Goal: Task Accomplishment & Management: Complete application form

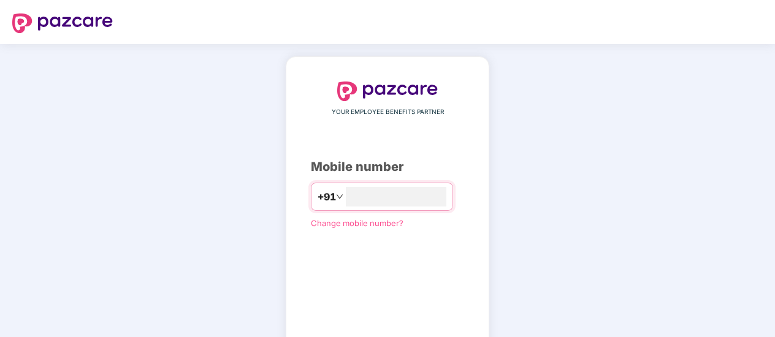
scroll to position [69, 0]
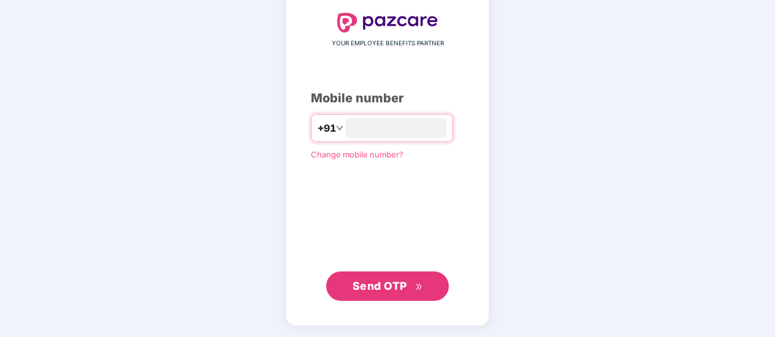
type input "**********"
click at [378, 295] on button "Send OTP" at bounding box center [387, 285] width 123 height 29
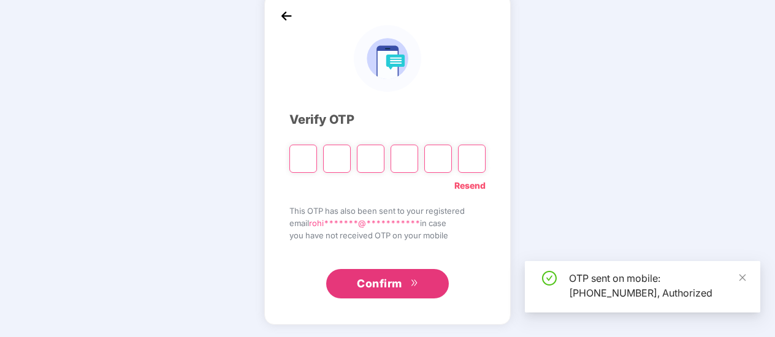
scroll to position [63, 0]
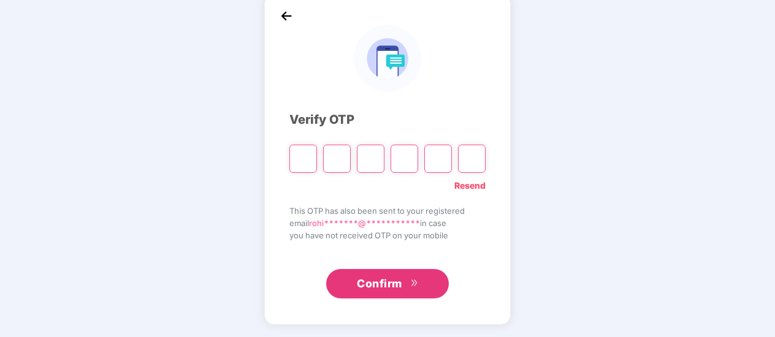
type input "*"
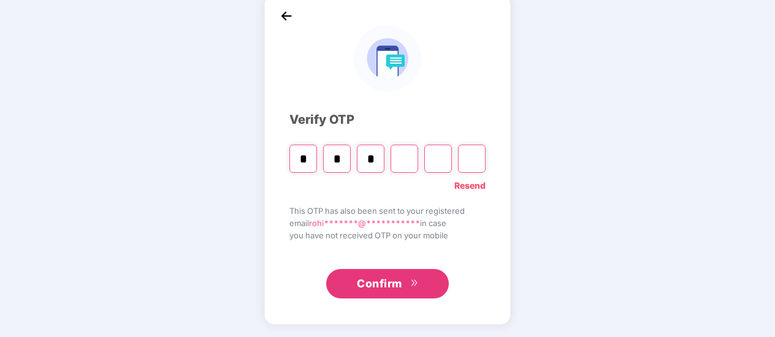
type input "*"
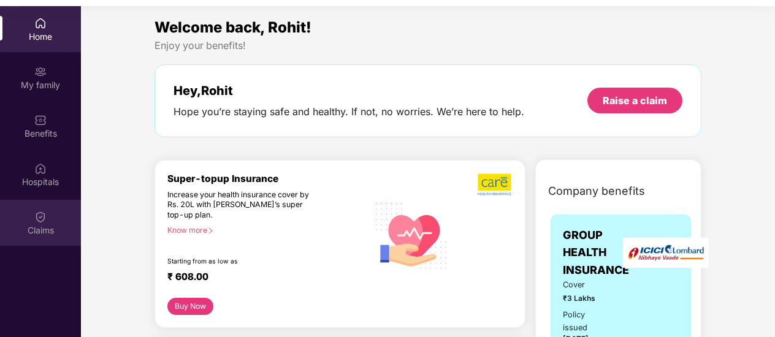
click at [34, 222] on div "Claims" at bounding box center [40, 223] width 81 height 46
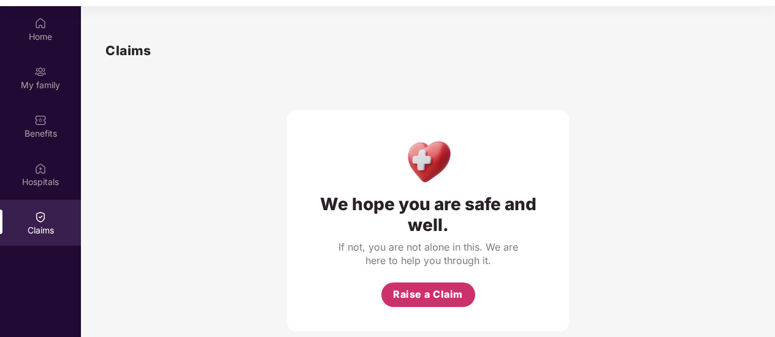
click at [424, 299] on span "Raise a Claim" at bounding box center [428, 294] width 70 height 15
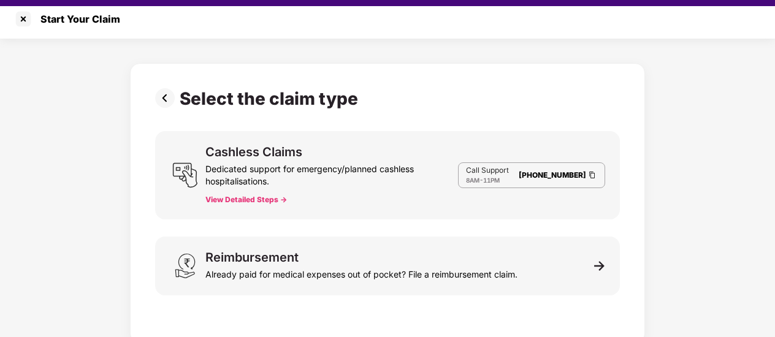
scroll to position [7, 0]
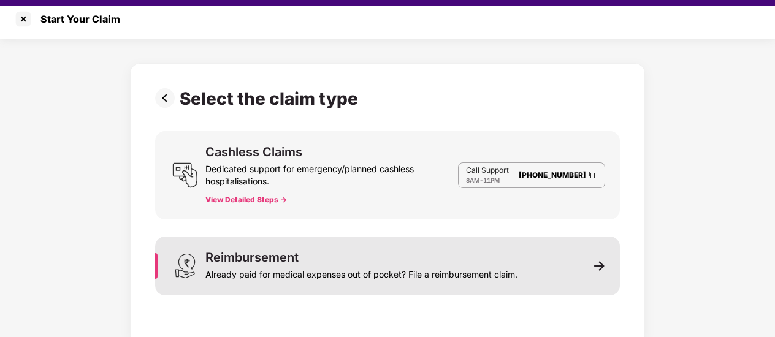
click at [415, 267] on div "Already paid for medical expenses out of pocket? File a reimbursement claim." at bounding box center [361, 271] width 312 height 17
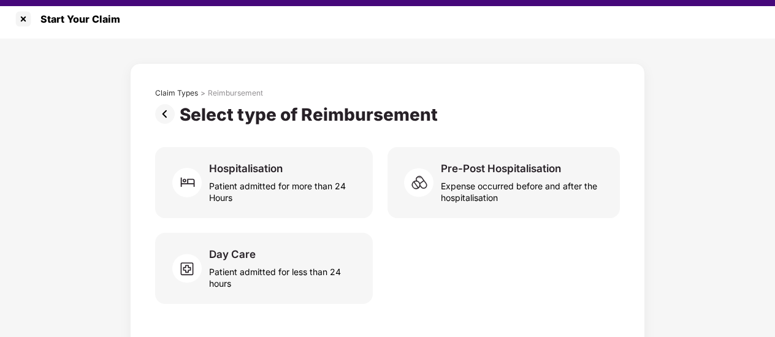
scroll to position [13, 0]
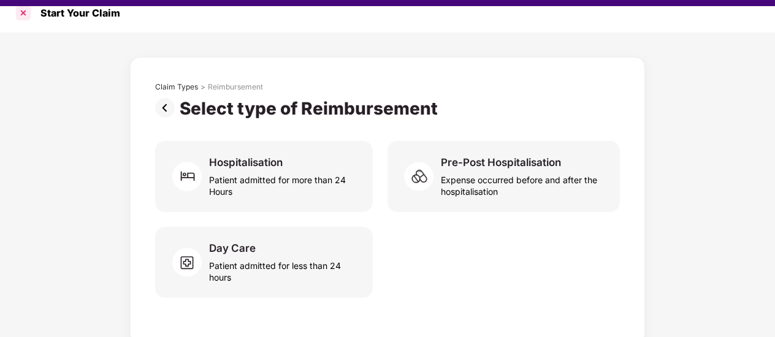
click at [22, 14] on div at bounding box center [23, 13] width 20 height 20
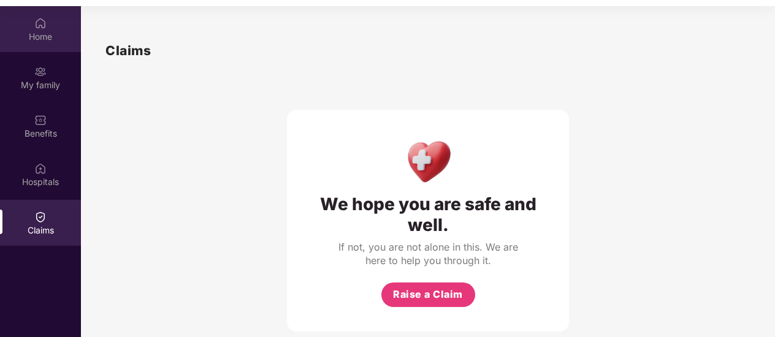
click at [43, 38] on div "Home" at bounding box center [40, 37] width 81 height 12
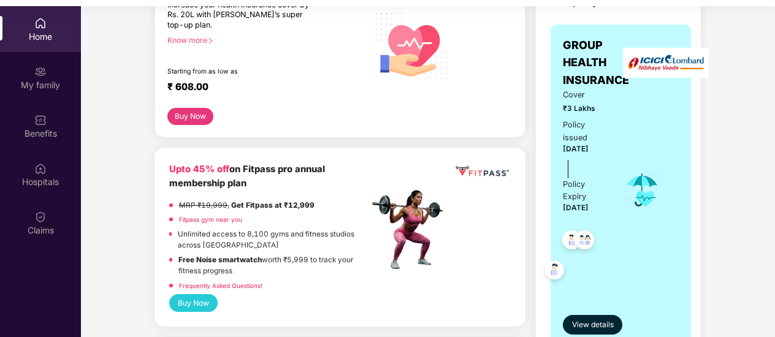
scroll to position [189, 0]
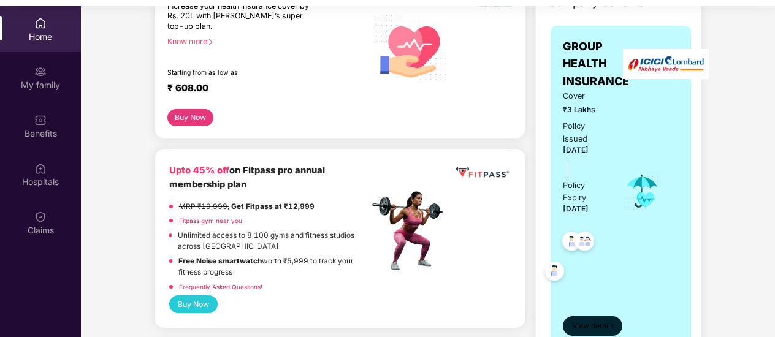
click at [584, 319] on button "View details" at bounding box center [592, 326] width 59 height 20
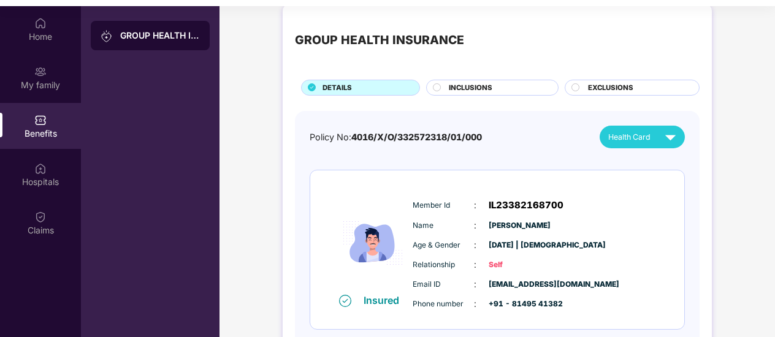
scroll to position [0, 0]
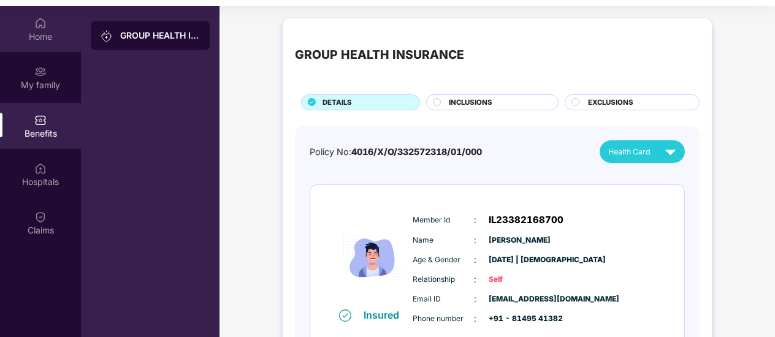
click at [46, 25] on img at bounding box center [40, 23] width 12 height 12
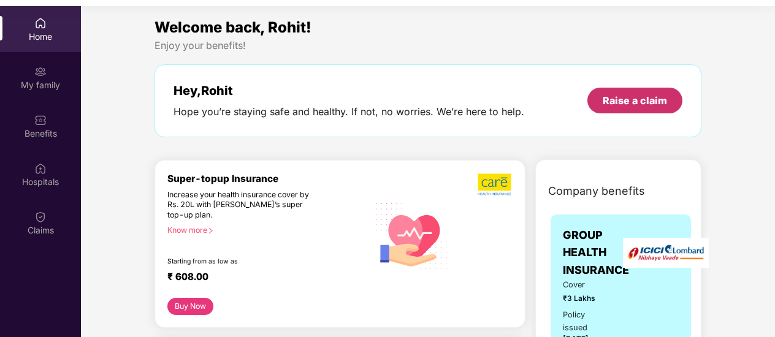
click at [597, 108] on div "Raise a claim" at bounding box center [634, 101] width 95 height 26
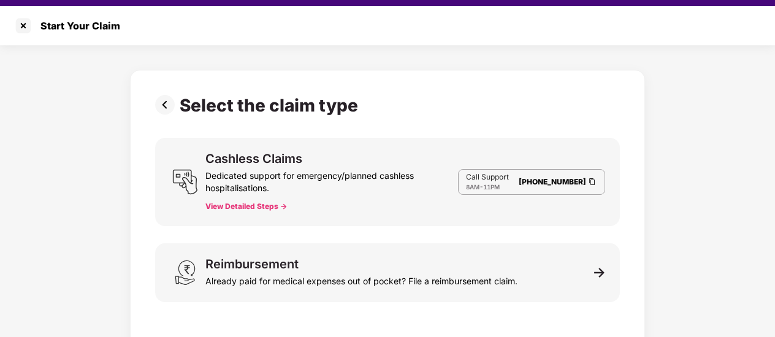
scroll to position [7, 0]
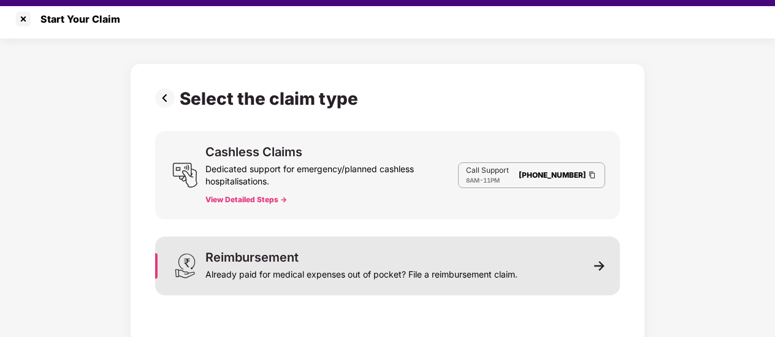
click at [434, 269] on div "Already paid for medical expenses out of pocket? File a reimbursement claim." at bounding box center [361, 271] width 312 height 17
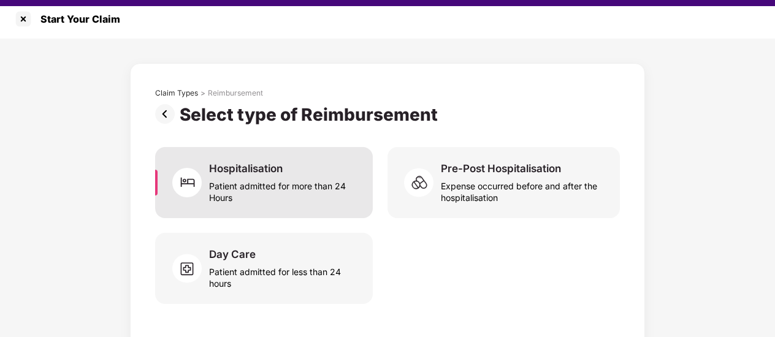
click at [304, 189] on div "Patient admitted for more than 24 Hours" at bounding box center [283, 189] width 149 height 28
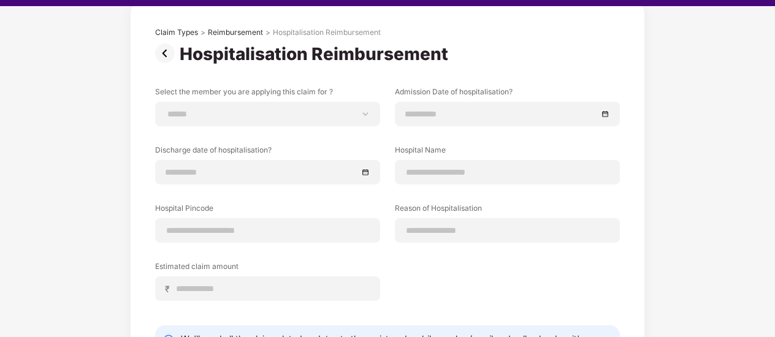
scroll to position [70, 0]
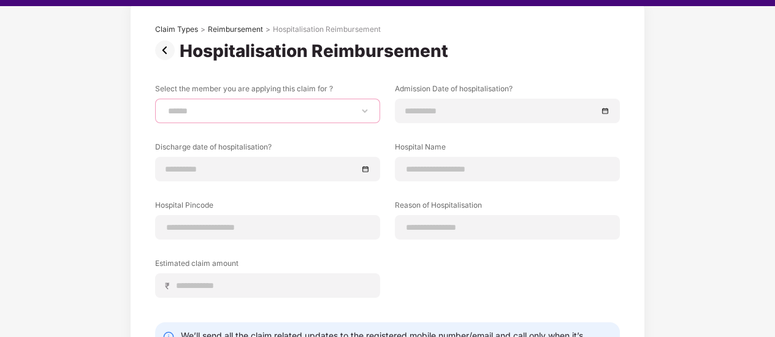
click at [316, 110] on select "**********" at bounding box center [267, 111] width 204 height 10
select select "**********"
click at [165, 106] on select "**********" at bounding box center [267, 111] width 204 height 10
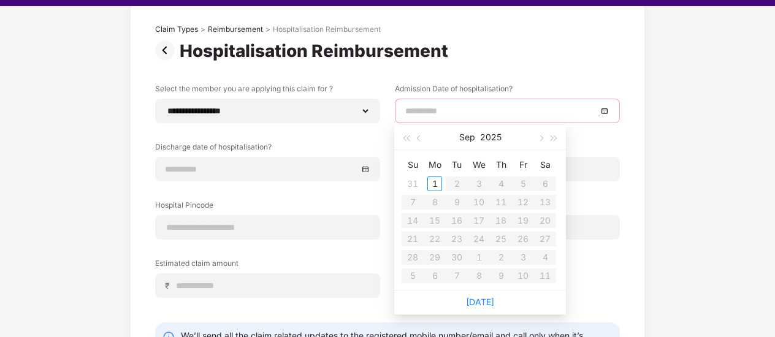
click at [511, 110] on input at bounding box center [501, 110] width 192 height 13
click at [417, 137] on span "button" at bounding box center [420, 138] width 6 height 6
type input "**********"
click at [499, 242] on div "21" at bounding box center [500, 239] width 15 height 15
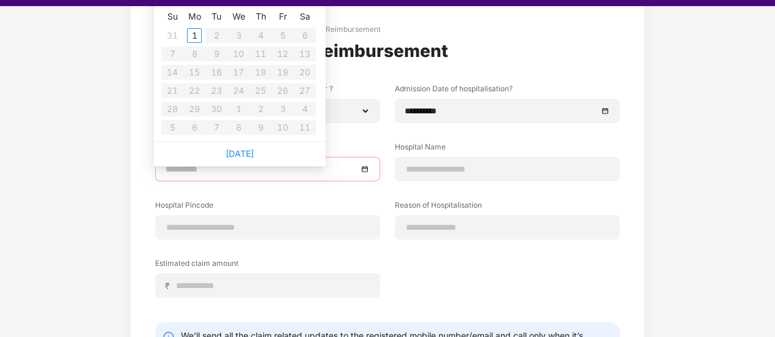
click at [233, 171] on input at bounding box center [261, 168] width 192 height 13
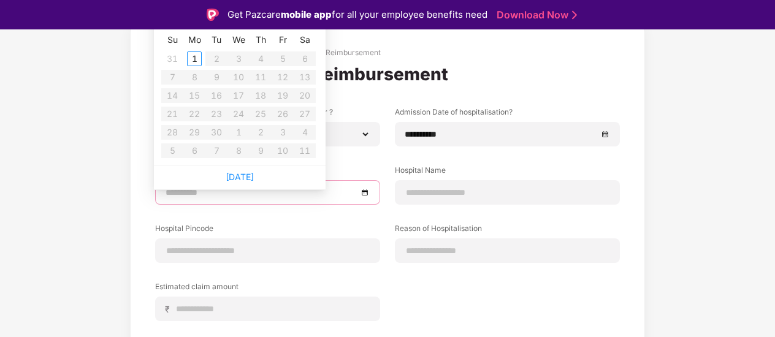
scroll to position [2, 0]
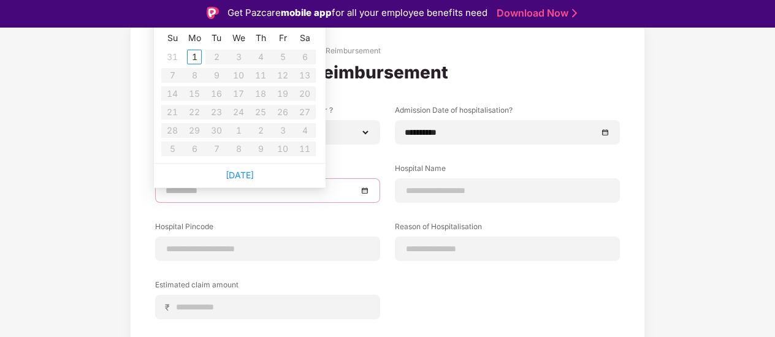
type input "**********"
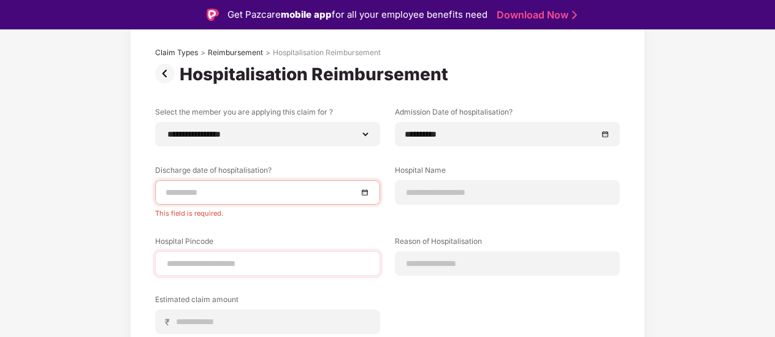
click at [327, 240] on div "Hospital Pincode" at bounding box center [267, 256] width 225 height 40
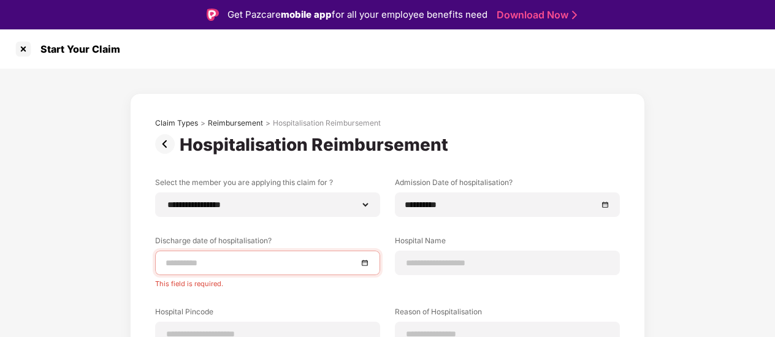
click at [298, 257] on input at bounding box center [261, 262] width 192 height 13
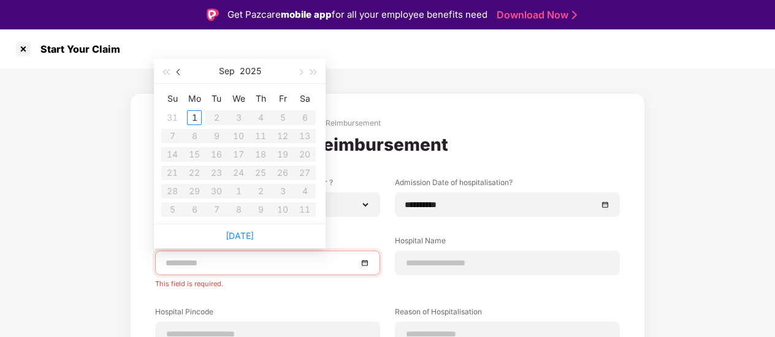
click at [179, 75] on button "button" at bounding box center [178, 71] width 13 height 25
type input "**********"
click at [172, 193] on div "24" at bounding box center [172, 191] width 15 height 15
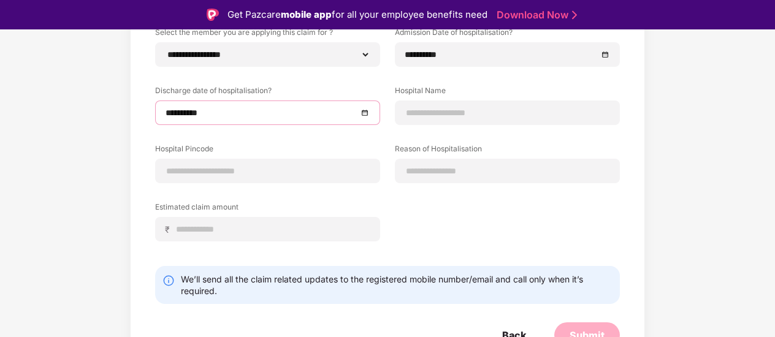
scroll to position [153, 0]
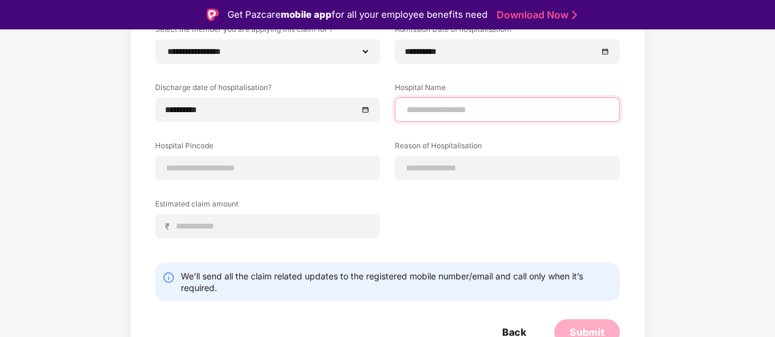
click at [441, 113] on input at bounding box center [507, 110] width 204 height 13
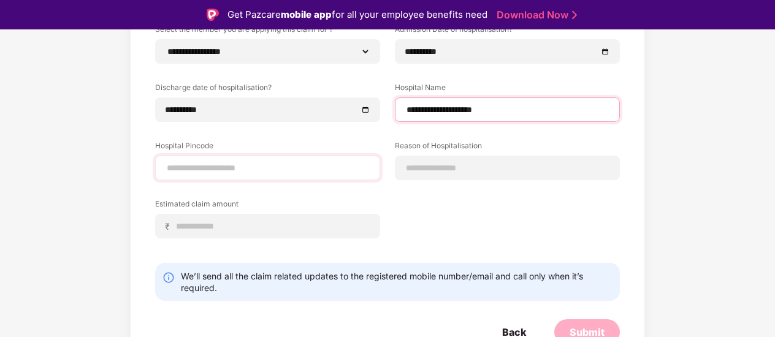
type input "**********"
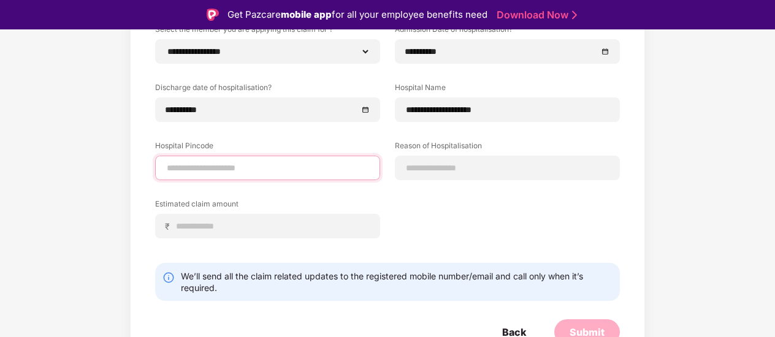
click at [287, 173] on input at bounding box center [267, 168] width 204 height 13
type input "******"
select select "****"
select select "**********"
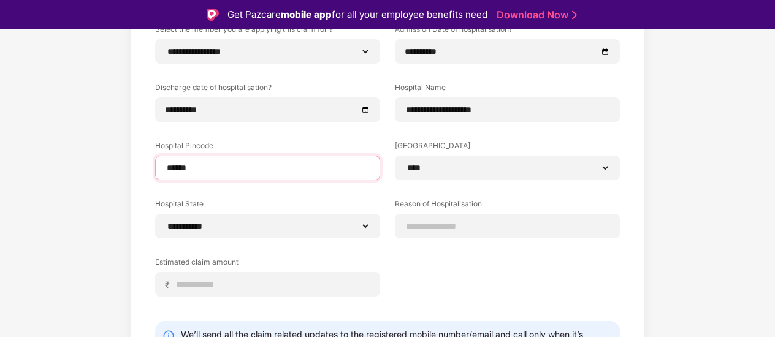
scroll to position [221, 0]
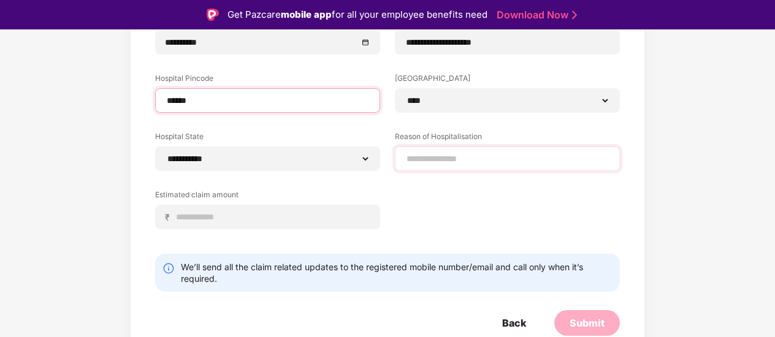
type input "******"
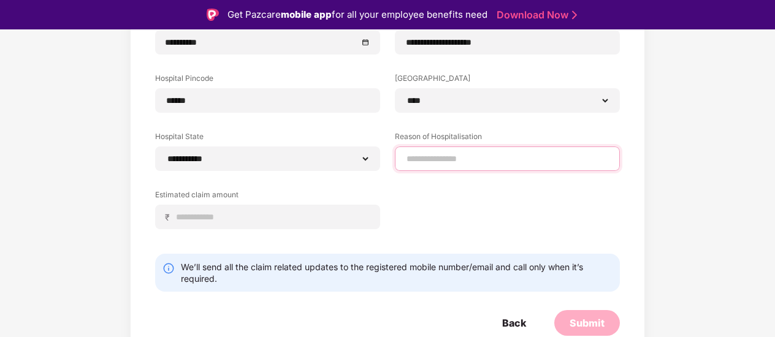
click at [471, 160] on input at bounding box center [507, 159] width 204 height 13
type input "*********"
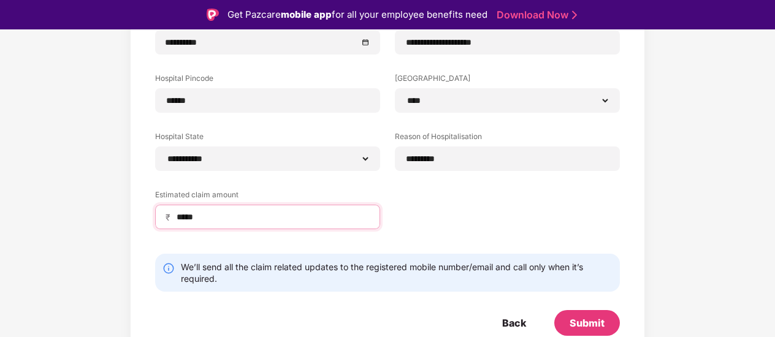
scroll to position [29, 0]
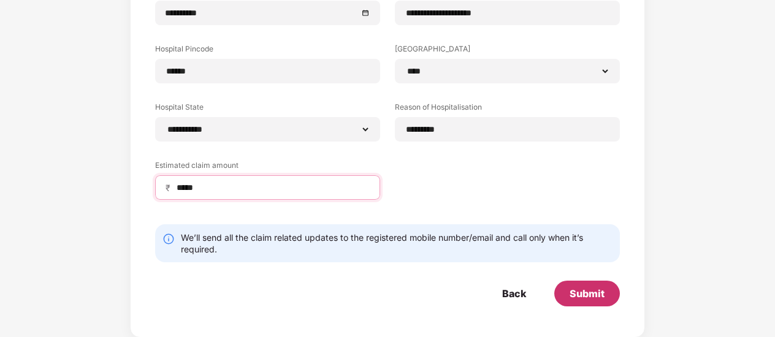
type input "*****"
click at [575, 291] on div "Submit" at bounding box center [586, 293] width 35 height 13
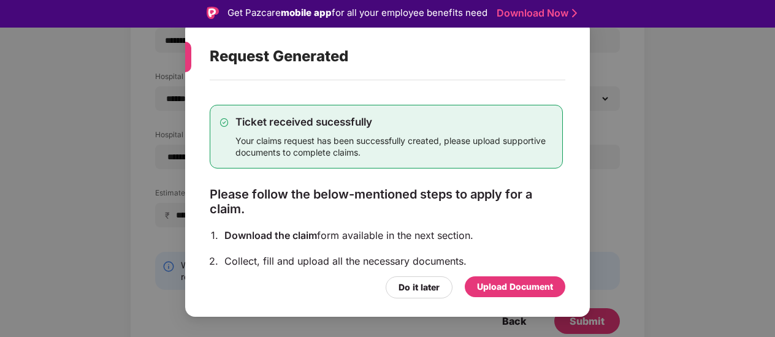
scroll to position [1, 0]
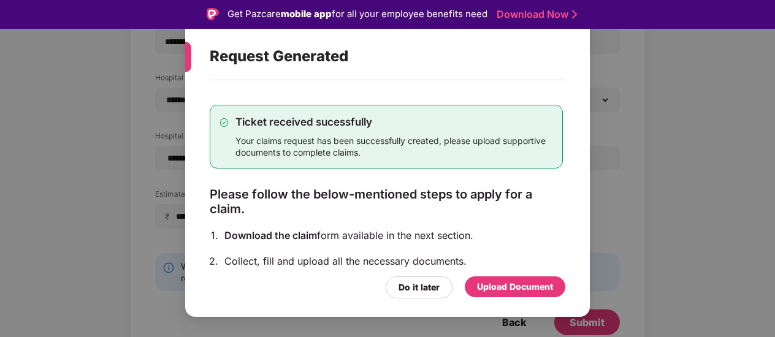
click at [489, 289] on div "Upload Document" at bounding box center [515, 286] width 76 height 13
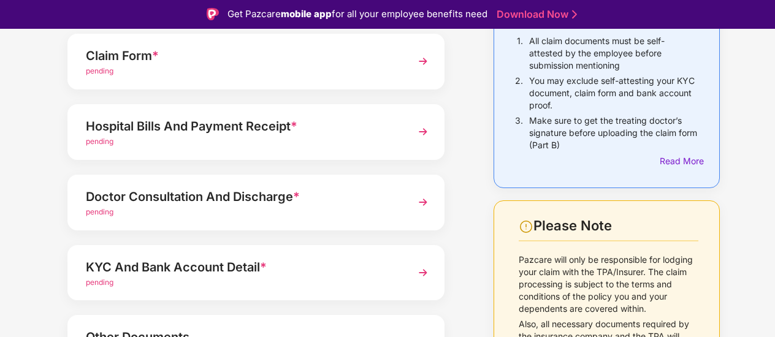
scroll to position [135, 0]
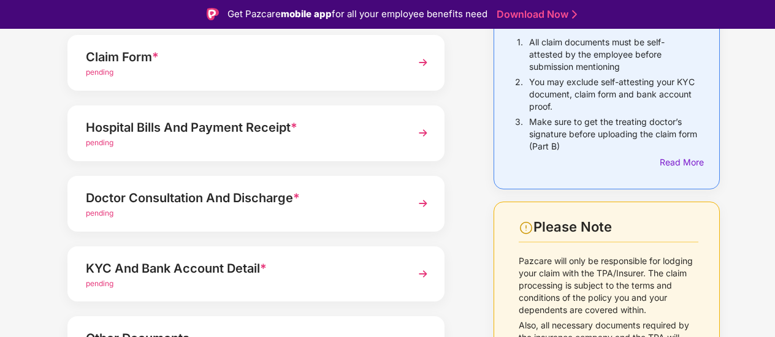
click at [351, 132] on div "Hospital Bills And Payment Receipt *" at bounding box center [242, 128] width 312 height 20
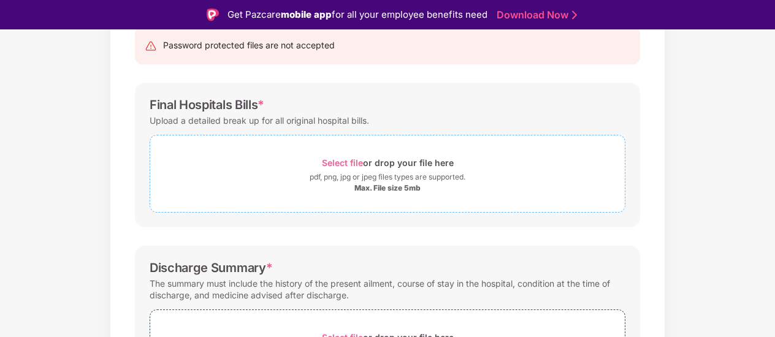
click at [350, 163] on span "Select file" at bounding box center [342, 162] width 41 height 10
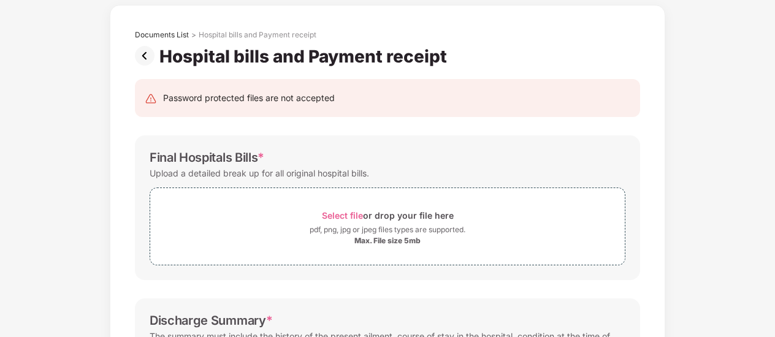
scroll to position [55, 0]
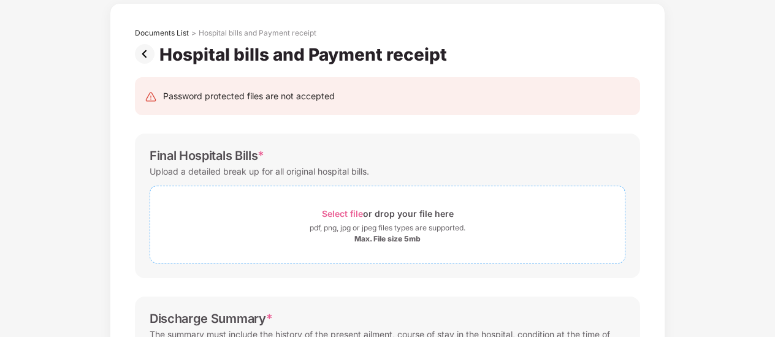
click at [344, 210] on span "Select file" at bounding box center [342, 213] width 41 height 10
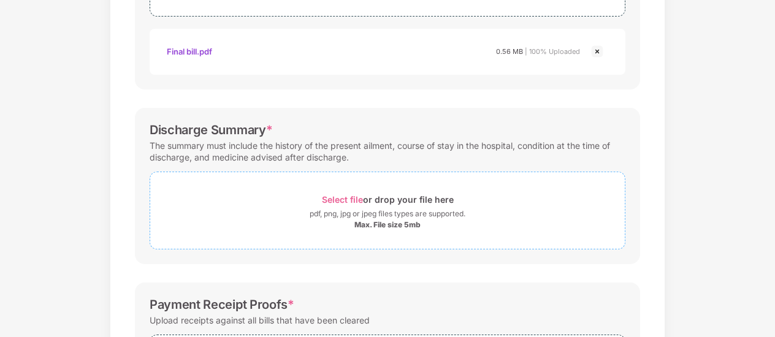
scroll to position [302, 0]
click at [347, 198] on span "Select file" at bounding box center [342, 199] width 41 height 10
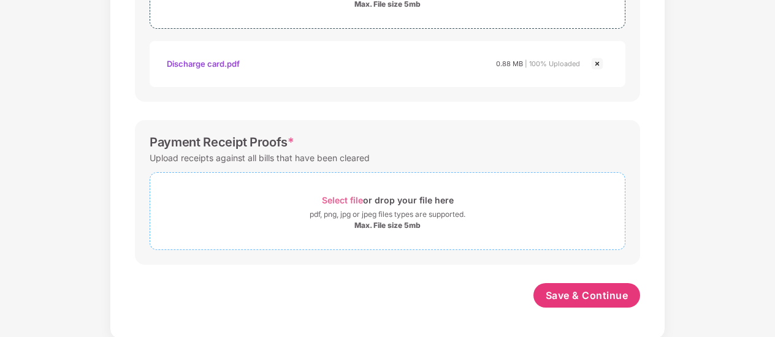
scroll to position [522, 0]
click at [353, 199] on span "Select file" at bounding box center [342, 200] width 41 height 10
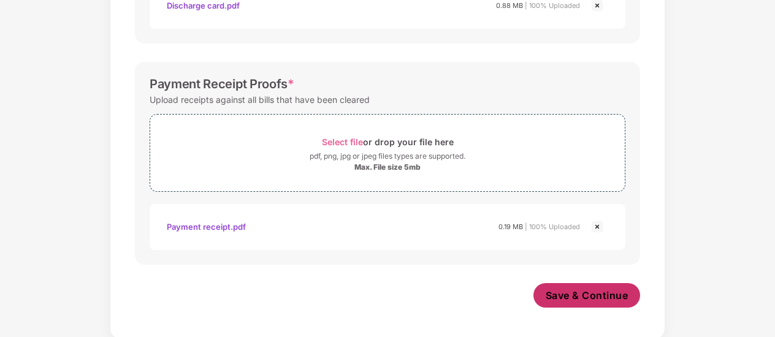
scroll to position [580, 0]
click at [588, 302] on button "Save & Continue" at bounding box center [586, 295] width 107 height 25
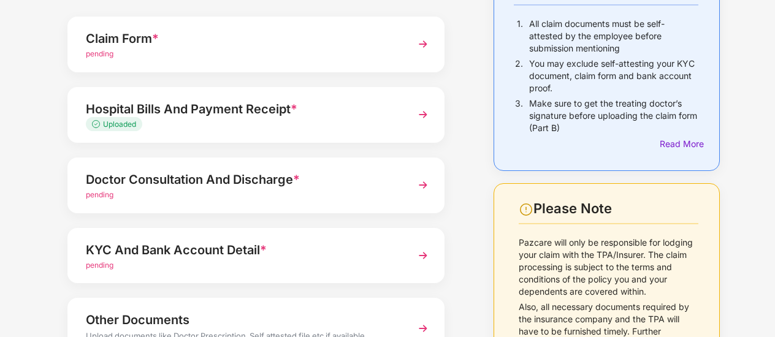
scroll to position [130, 0]
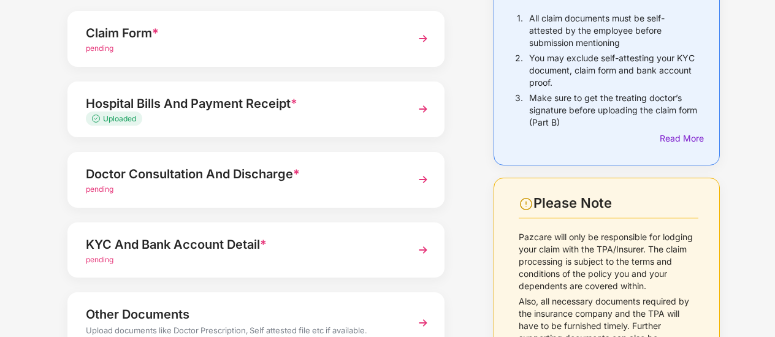
click at [305, 177] on div "Doctor Consultation And Discharge *" at bounding box center [242, 174] width 312 height 20
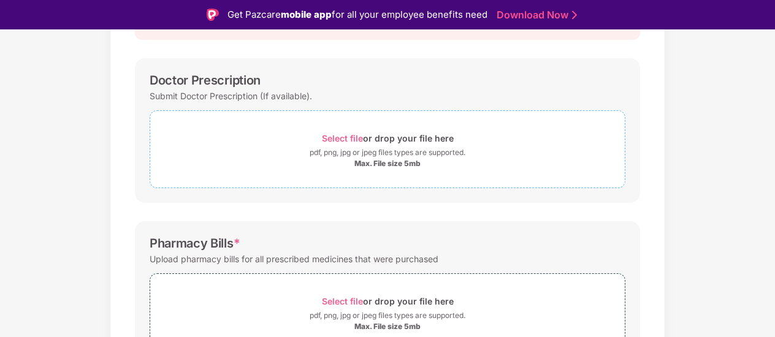
scroll to position [161, 0]
click at [341, 133] on span "Select file" at bounding box center [342, 137] width 41 height 10
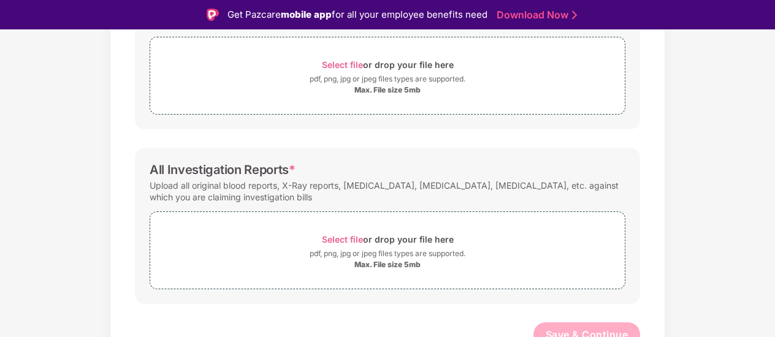
scroll to position [355, 0]
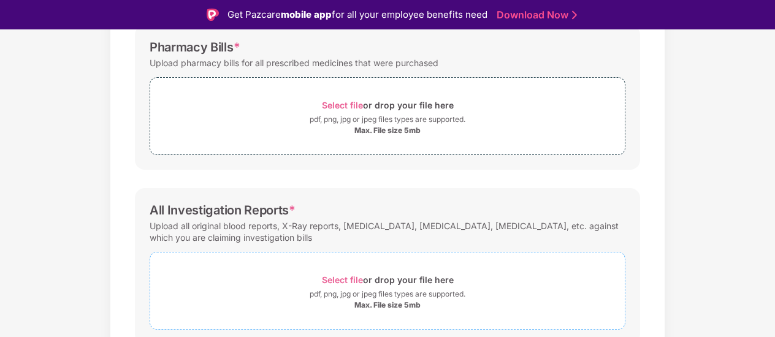
click at [331, 279] on span "Select file" at bounding box center [342, 280] width 41 height 10
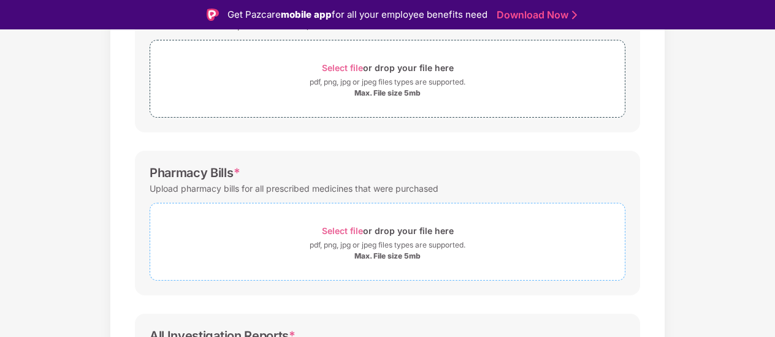
scroll to position [253, 0]
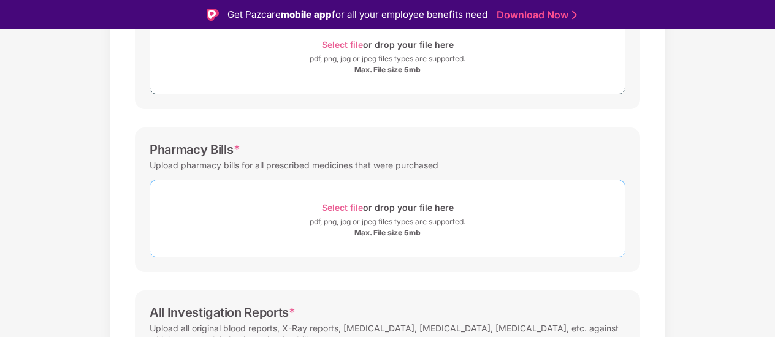
click at [342, 205] on span "Select file" at bounding box center [342, 207] width 41 height 10
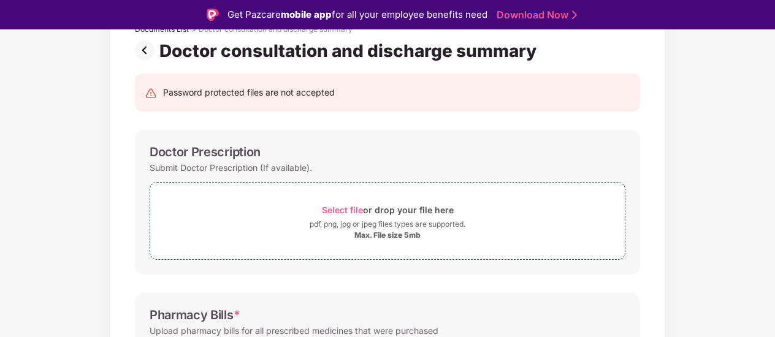
scroll to position [88, 0]
click at [344, 209] on span "Select file" at bounding box center [342, 209] width 41 height 10
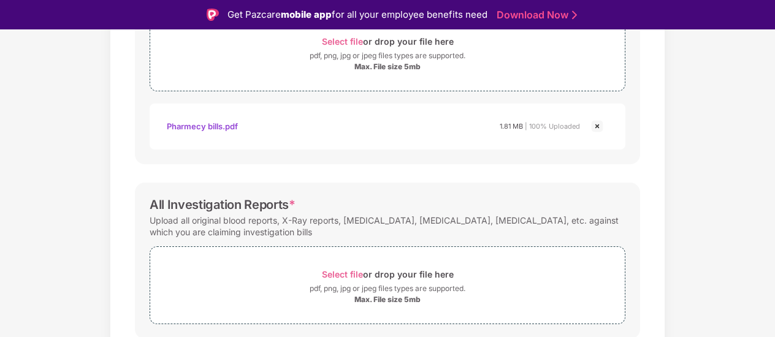
scroll to position [522, 0]
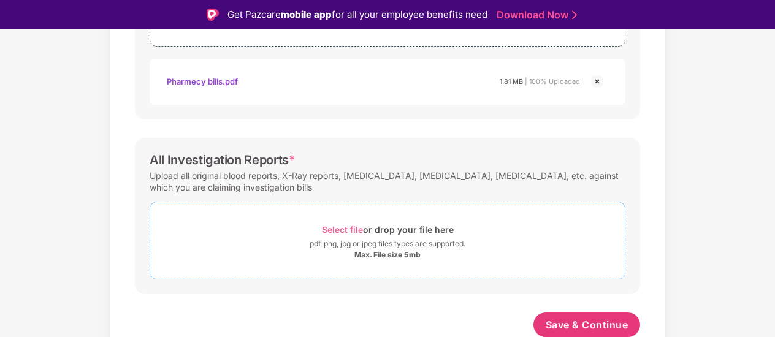
click at [344, 229] on span "Select file" at bounding box center [342, 229] width 41 height 10
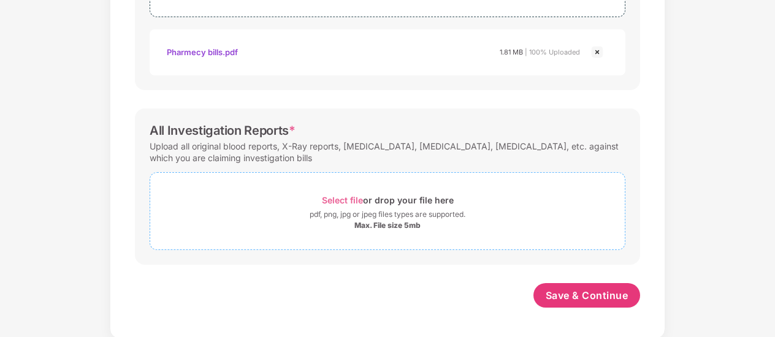
click at [341, 199] on span "Select file" at bounding box center [342, 200] width 41 height 10
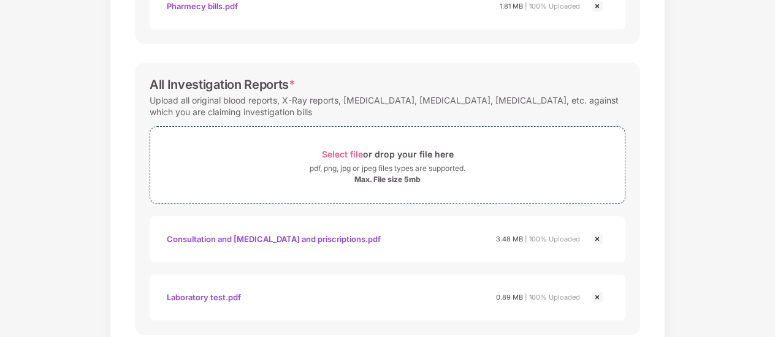
scroll to position [639, 0]
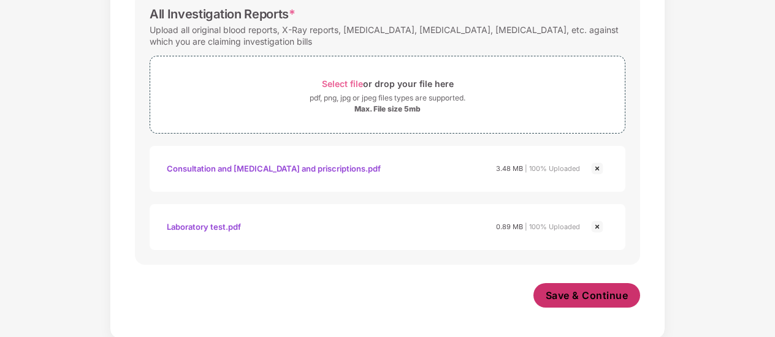
click at [587, 299] on span "Save & Continue" at bounding box center [586, 295] width 83 height 13
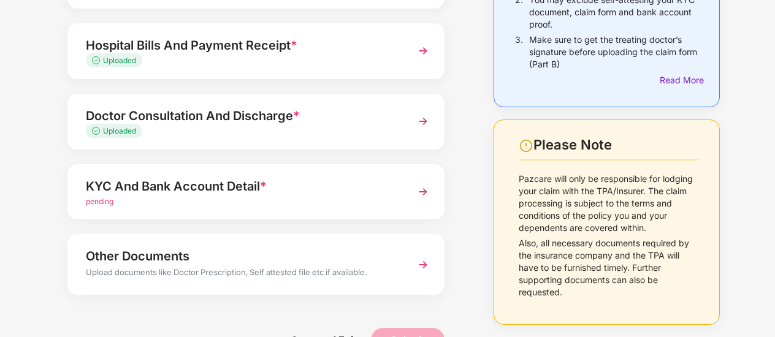
scroll to position [189, 0]
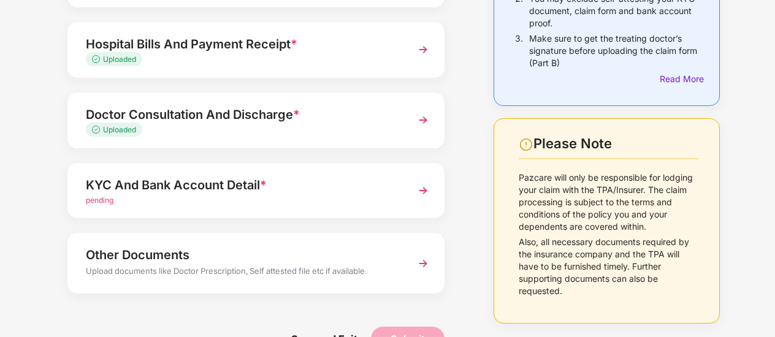
click at [342, 201] on div "pending" at bounding box center [242, 201] width 312 height 12
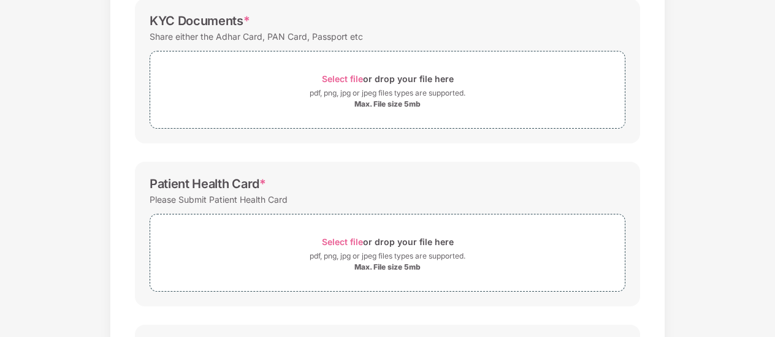
scroll to position [0, 0]
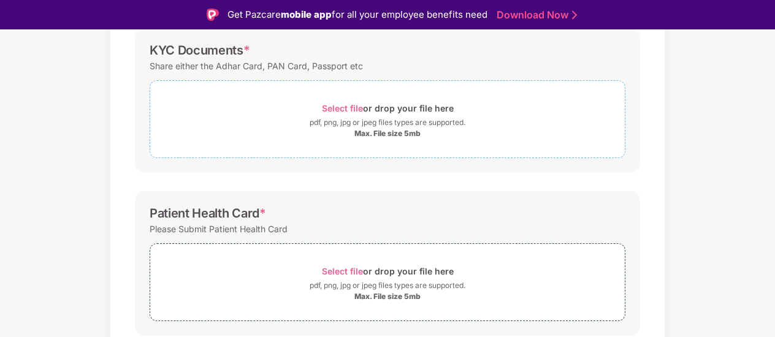
click at [339, 104] on span "Select file" at bounding box center [342, 108] width 41 height 10
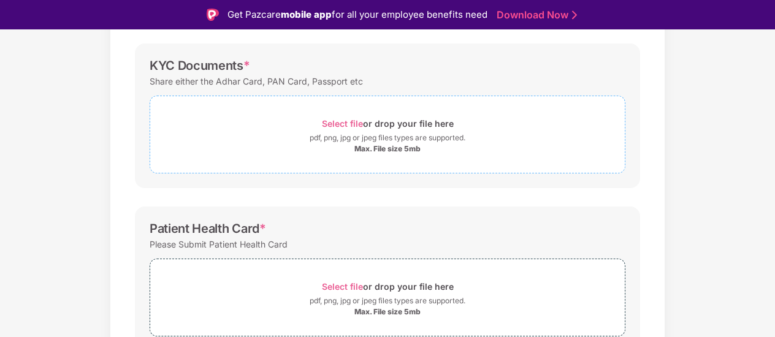
scroll to position [173, 0]
click at [340, 124] on span "Select file" at bounding box center [342, 124] width 41 height 10
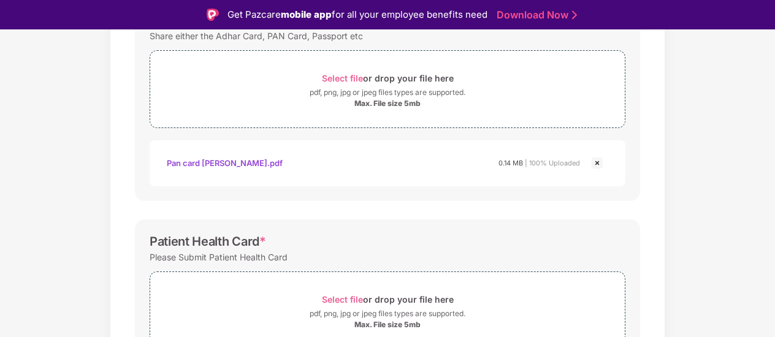
scroll to position [220, 0]
click at [594, 160] on img at bounding box center [596, 162] width 15 height 15
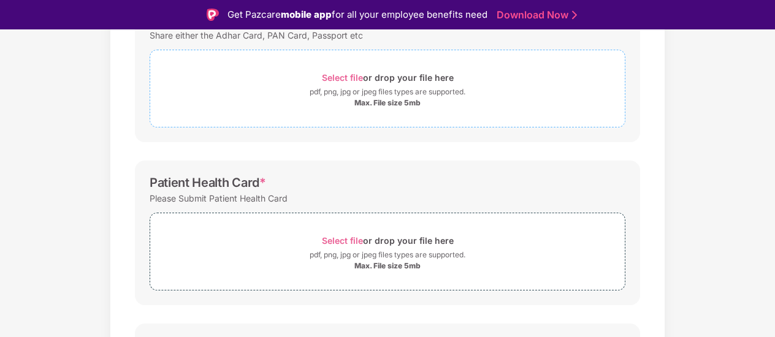
click at [339, 72] on span "Select file" at bounding box center [342, 77] width 41 height 10
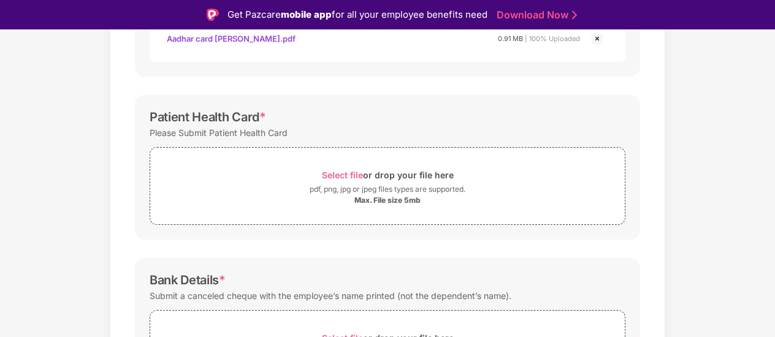
scroll to position [369, 0]
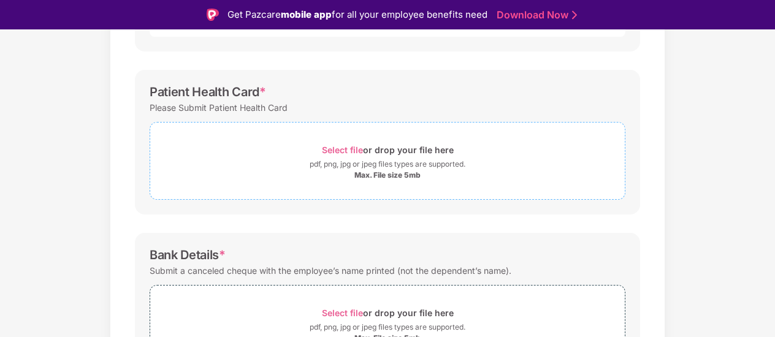
click at [344, 145] on span "Select file" at bounding box center [342, 150] width 41 height 10
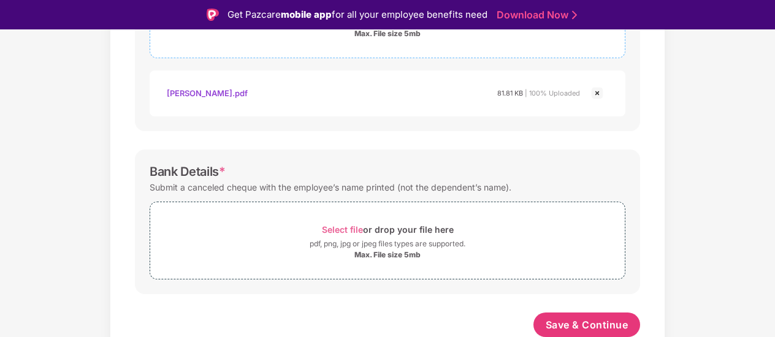
scroll to position [29, 0]
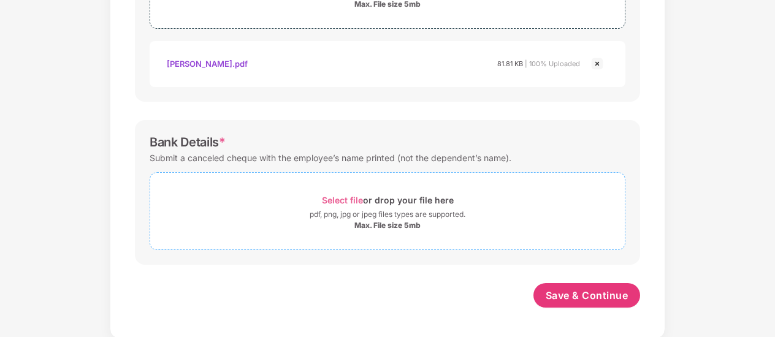
click at [349, 199] on span "Select file" at bounding box center [342, 200] width 41 height 10
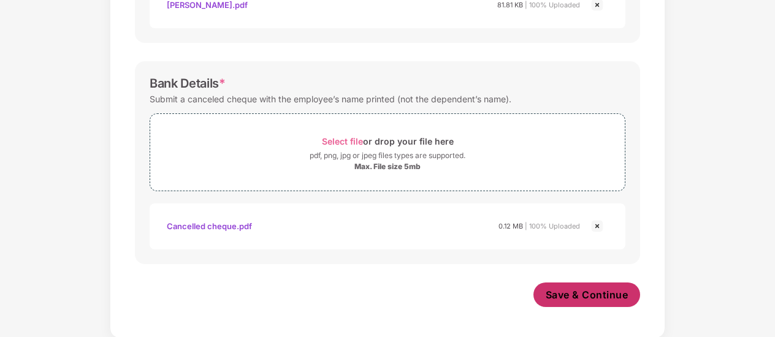
scroll to position [569, 0]
click at [569, 294] on span "Save & Continue" at bounding box center [586, 295] width 83 height 13
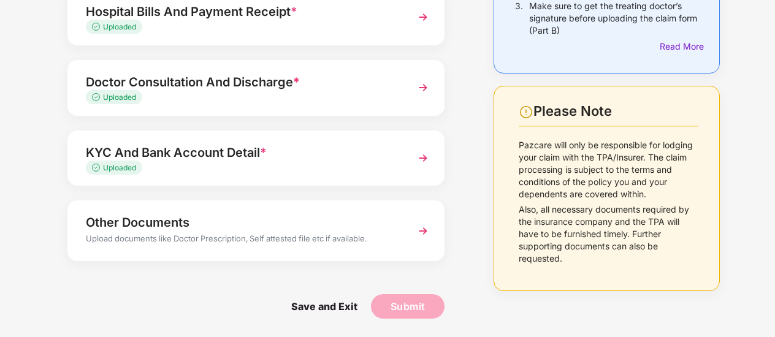
scroll to position [221, 0]
click at [413, 241] on img at bounding box center [423, 232] width 22 height 22
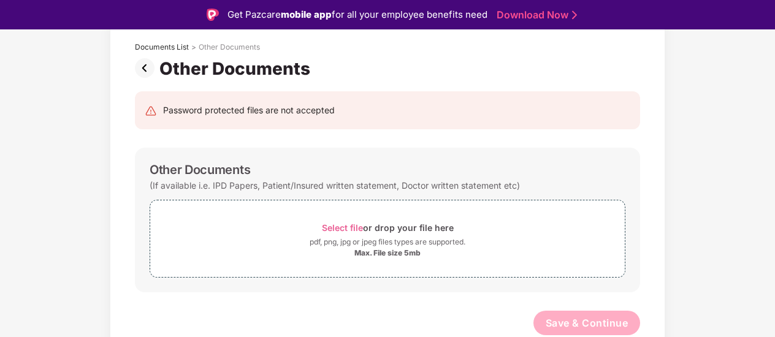
scroll to position [69, 0]
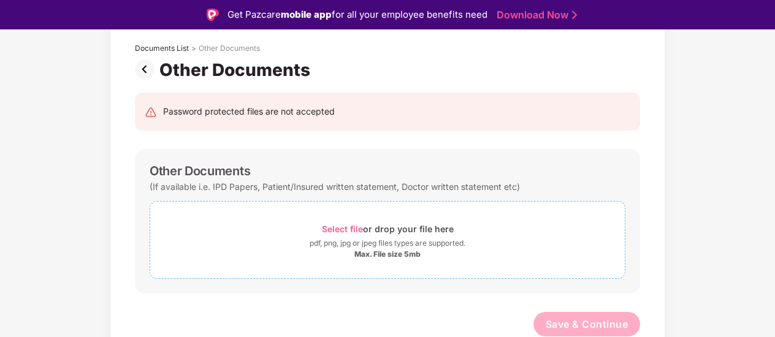
click at [335, 226] on span "Select file" at bounding box center [342, 229] width 41 height 10
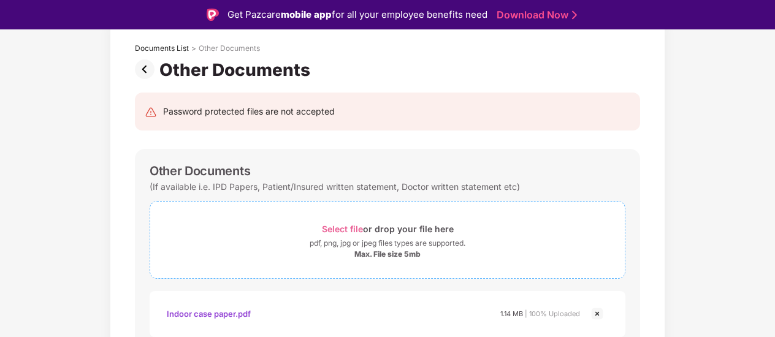
click at [341, 227] on span "Select file" at bounding box center [342, 229] width 41 height 10
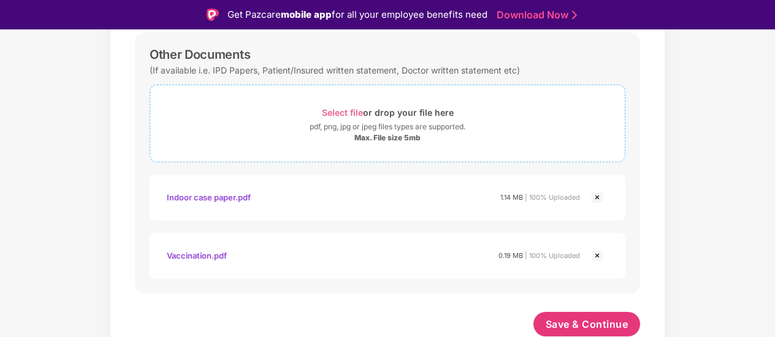
scroll to position [29, 0]
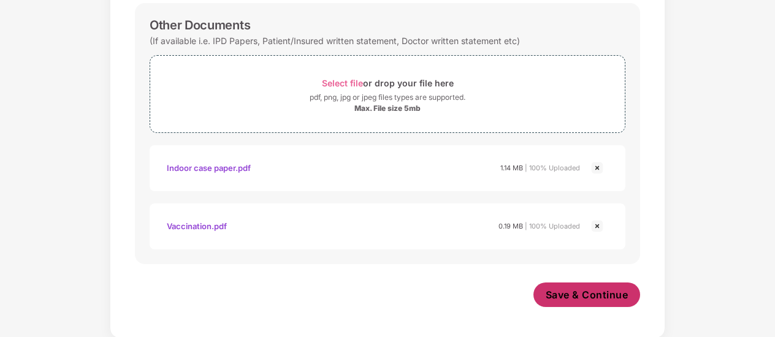
click at [567, 295] on span "Save & Continue" at bounding box center [586, 294] width 83 height 13
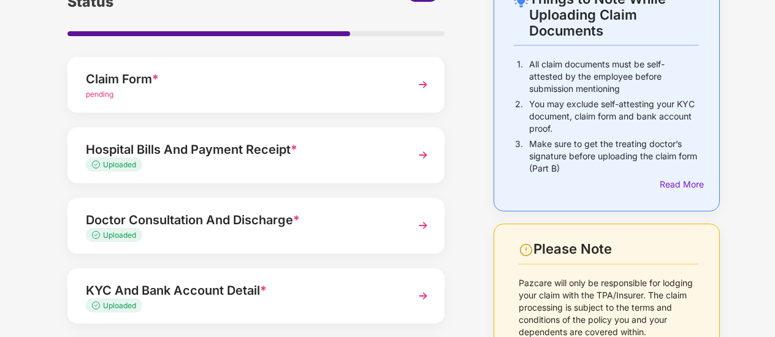
scroll to position [85, 0]
click at [283, 162] on div "Uploaded" at bounding box center [242, 165] width 312 height 12
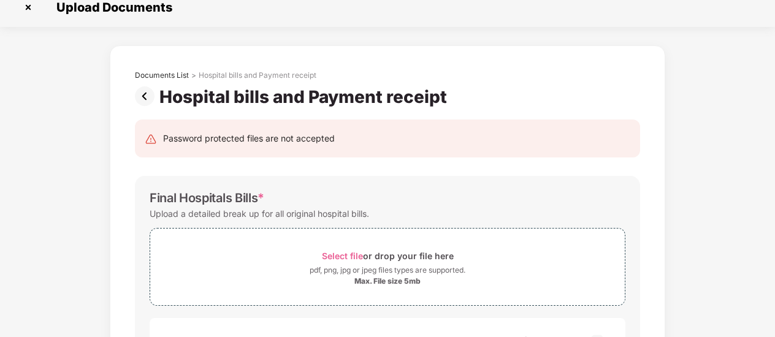
scroll to position [0, 0]
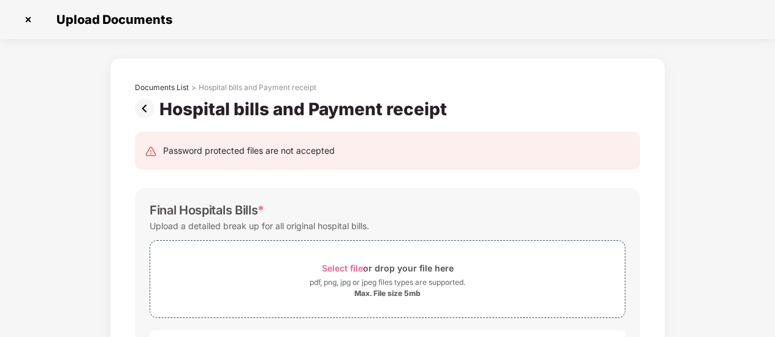
click at [29, 18] on img at bounding box center [28, 20] width 20 height 20
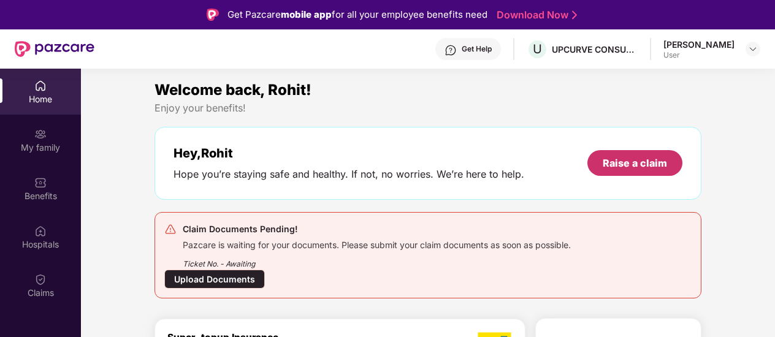
click at [623, 166] on div "Raise a claim" at bounding box center [634, 162] width 64 height 13
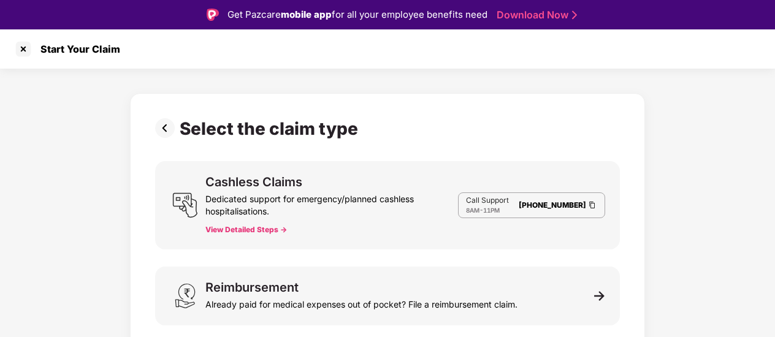
scroll to position [7, 0]
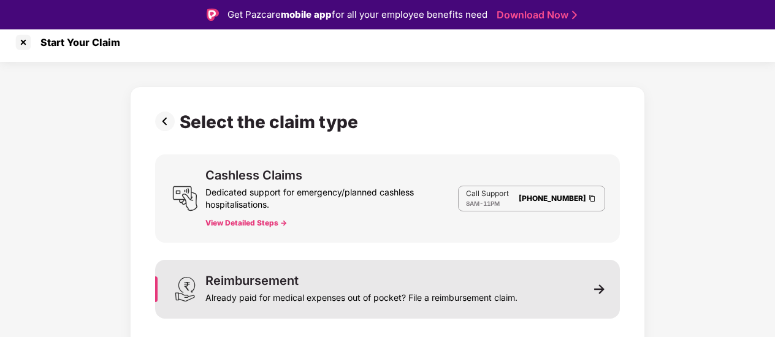
click at [387, 285] on div "Reimbursement Already paid for medical expenses out of pocket? File a reimburse…" at bounding box center [361, 289] width 312 height 29
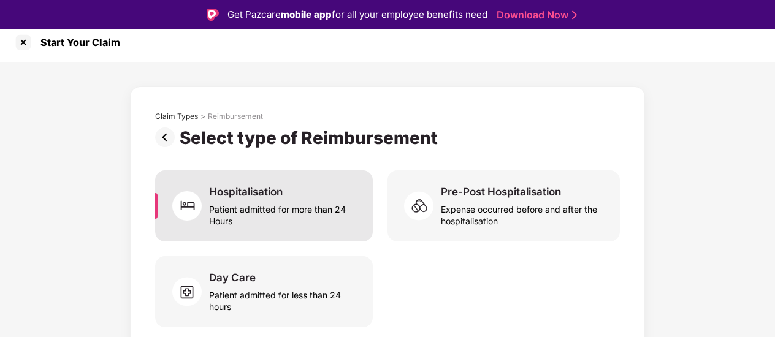
click at [318, 209] on div "Patient admitted for more than 24 Hours" at bounding box center [283, 213] width 149 height 28
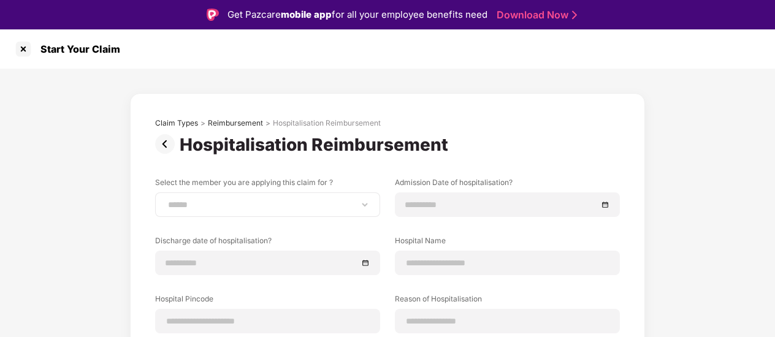
click at [233, 197] on div "**********" at bounding box center [267, 204] width 225 height 25
click at [232, 202] on select "**********" at bounding box center [267, 205] width 204 height 10
select select "**********"
click at [165, 200] on select "**********" at bounding box center [267, 205] width 204 height 10
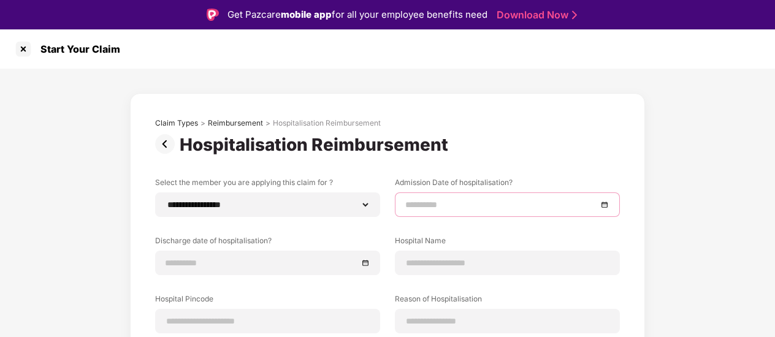
click at [434, 207] on input at bounding box center [501, 204] width 192 height 13
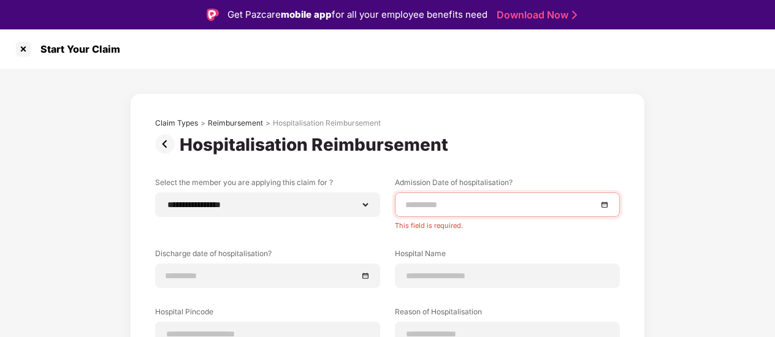
click at [594, 124] on div "Claim Types > Reimbursement > Hospitalisation Reimbursement" at bounding box center [387, 123] width 464 height 10
click at [431, 209] on input at bounding box center [501, 204] width 192 height 13
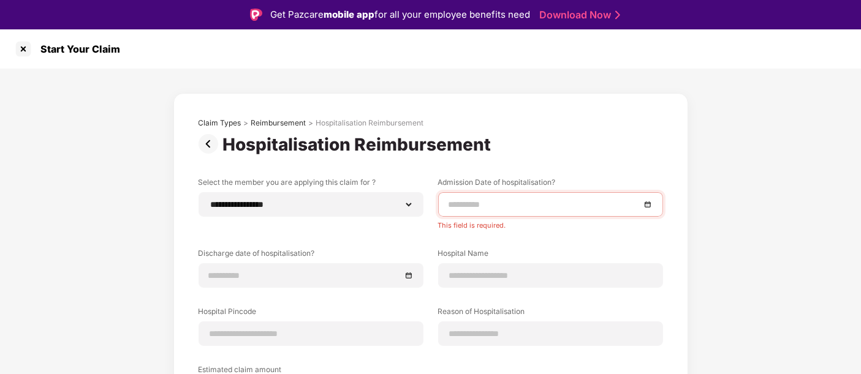
click at [675, 156] on div "**********" at bounding box center [430, 317] width 515 height 449
click at [583, 200] on input at bounding box center [545, 204] width 192 height 13
click at [654, 146] on div "Hospitalisation Reimbursement" at bounding box center [431, 144] width 464 height 21
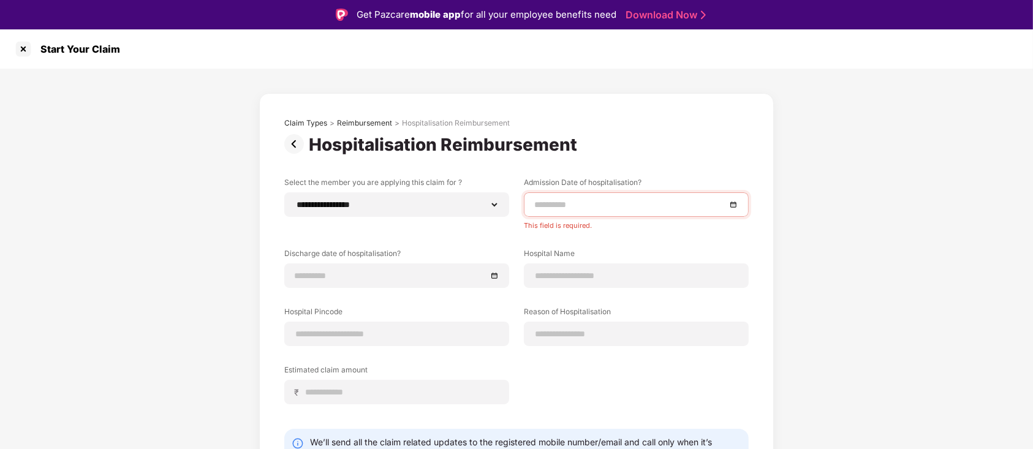
click at [590, 207] on input at bounding box center [630, 204] width 192 height 13
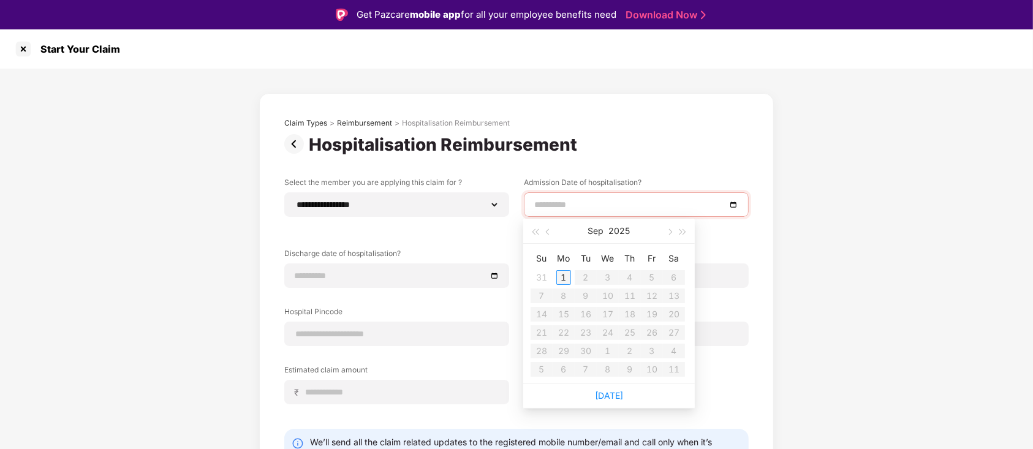
type input "**********"
click at [546, 230] on span "button" at bounding box center [549, 232] width 6 height 6
type input "**********"
click at [632, 334] on div "21" at bounding box center [630, 332] width 15 height 15
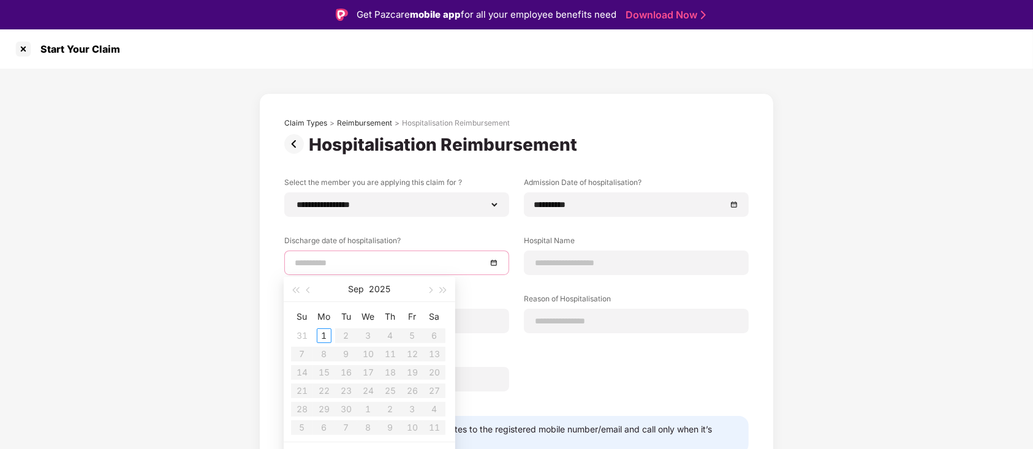
click at [403, 263] on input at bounding box center [391, 262] width 192 height 13
click at [310, 291] on span "button" at bounding box center [309, 290] width 6 height 6
type input "**********"
click at [302, 336] on div "24" at bounding box center [302, 409] width 15 height 15
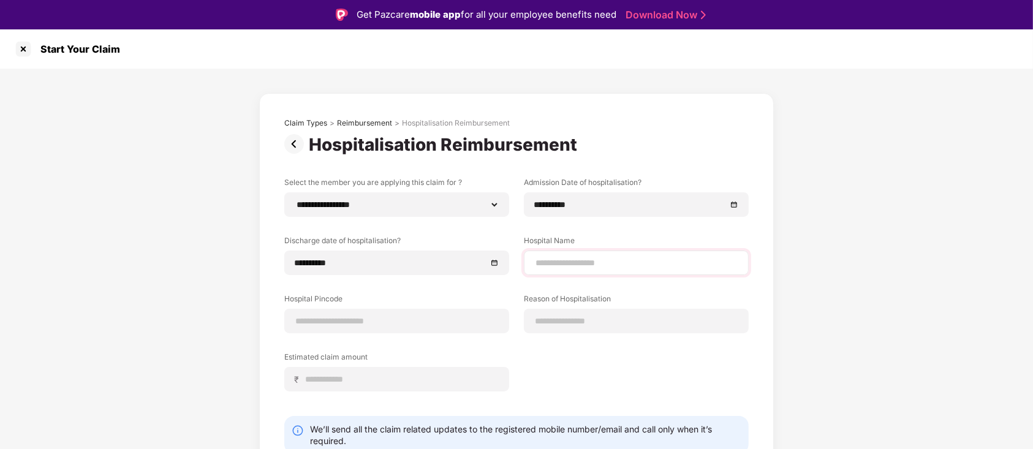
click at [624, 255] on div at bounding box center [636, 263] width 225 height 25
click at [609, 262] on input at bounding box center [636, 263] width 204 height 13
type input "**********"
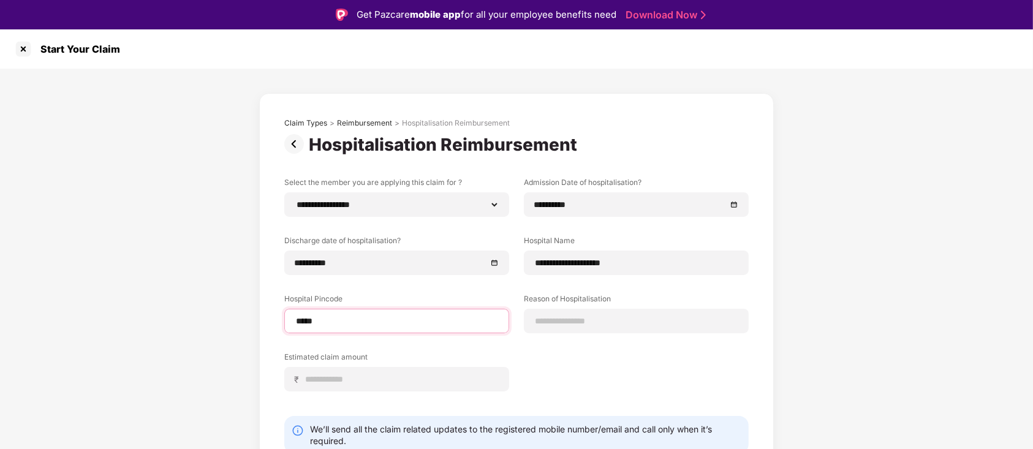
type input "******"
select select "****"
select select "**********"
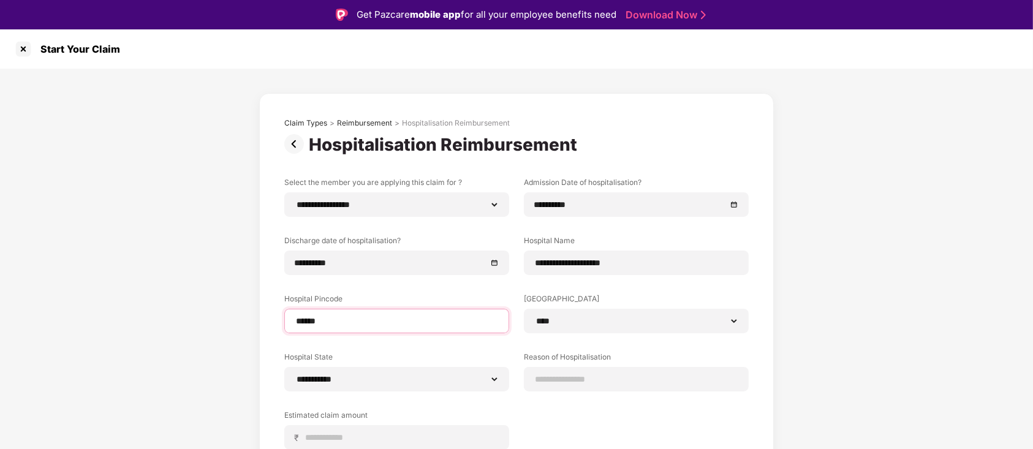
scroll to position [108, 0]
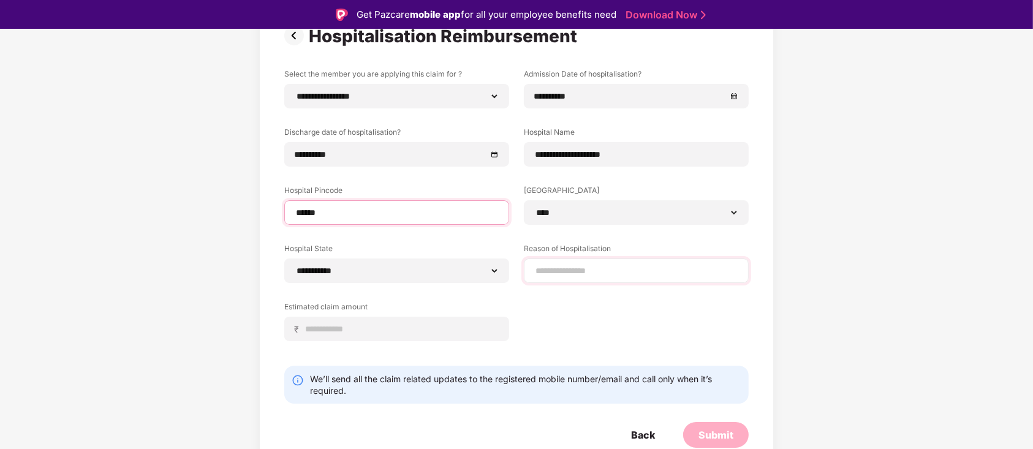
type input "******"
click at [657, 272] on input at bounding box center [636, 271] width 204 height 13
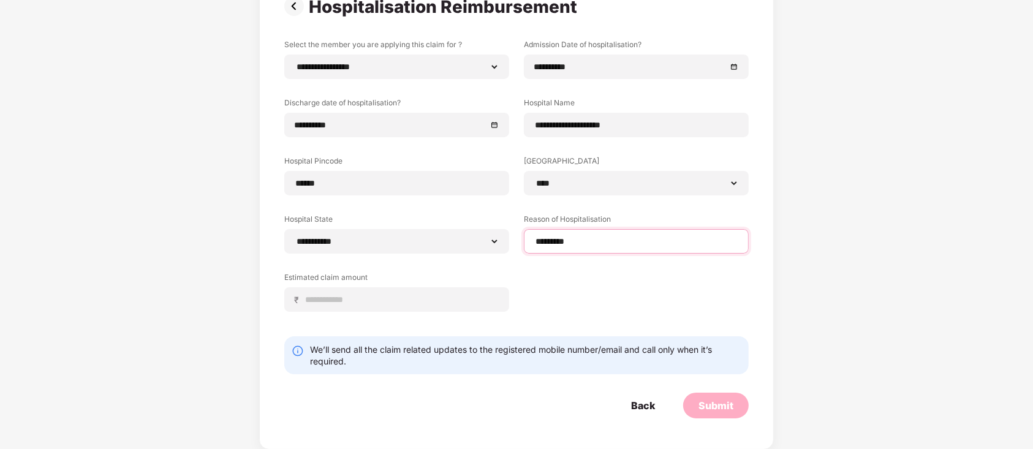
scroll to position [28, 0]
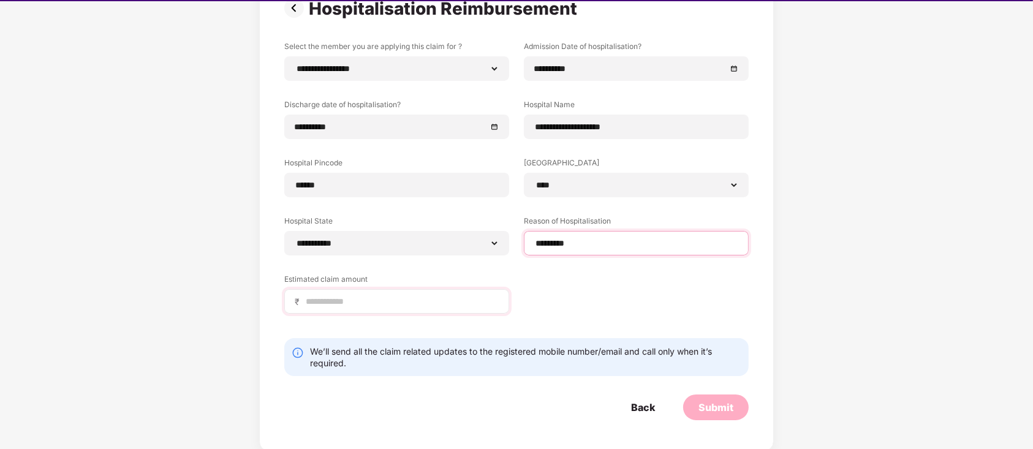
type input "*********"
click at [407, 308] on div "₹" at bounding box center [396, 301] width 225 height 25
click at [395, 305] on input at bounding box center [402, 301] width 194 height 13
type input "*****"
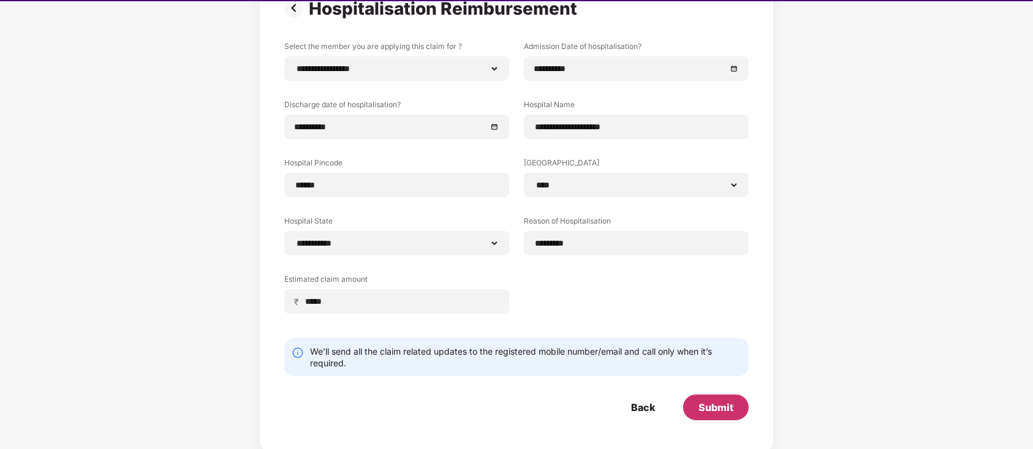
click at [702, 336] on div "Submit" at bounding box center [716, 407] width 35 height 13
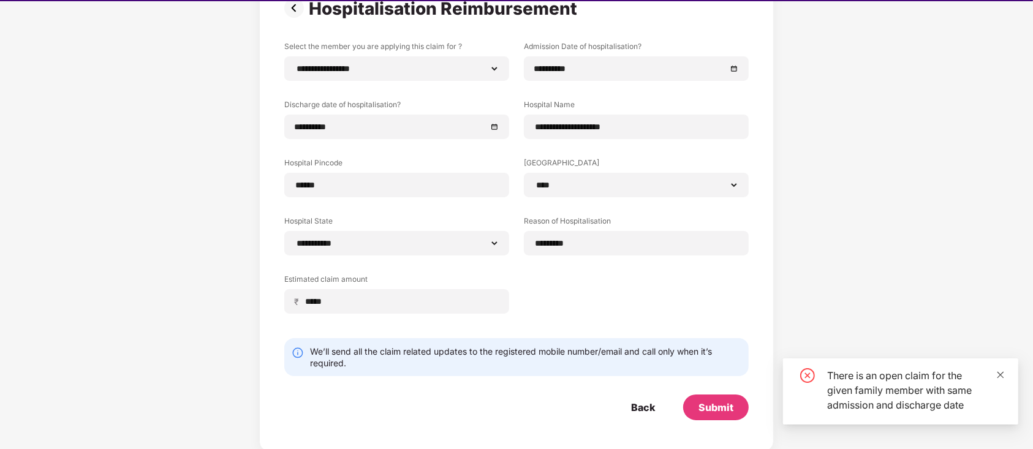
click at [774, 336] on icon "close" at bounding box center [1001, 374] width 7 height 7
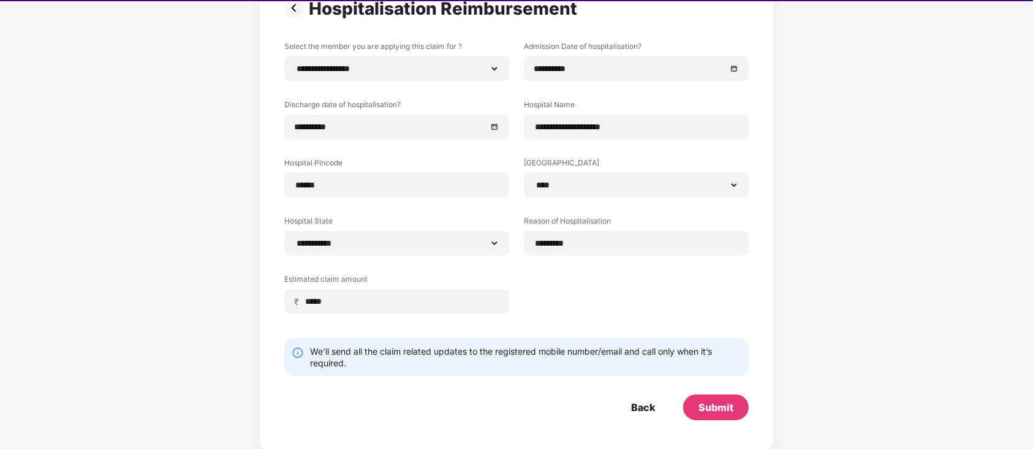
scroll to position [0, 0]
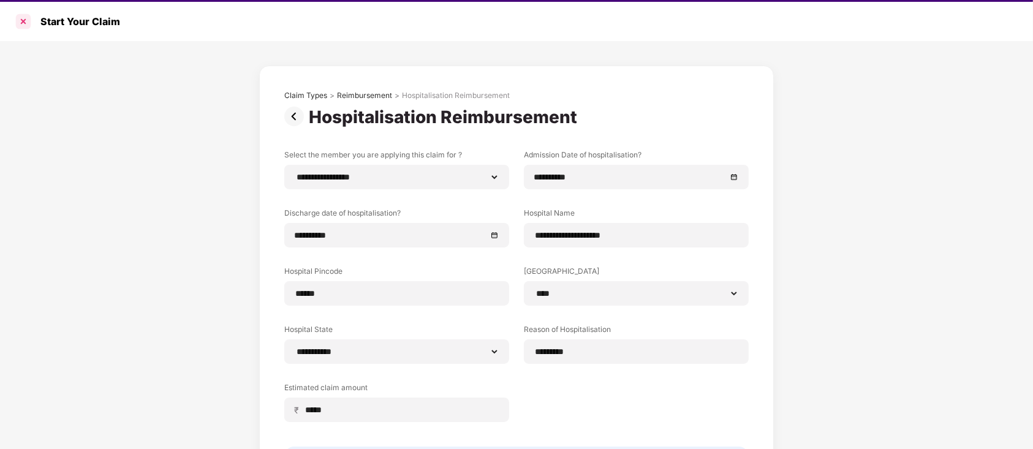
click at [27, 25] on div at bounding box center [23, 22] width 20 height 20
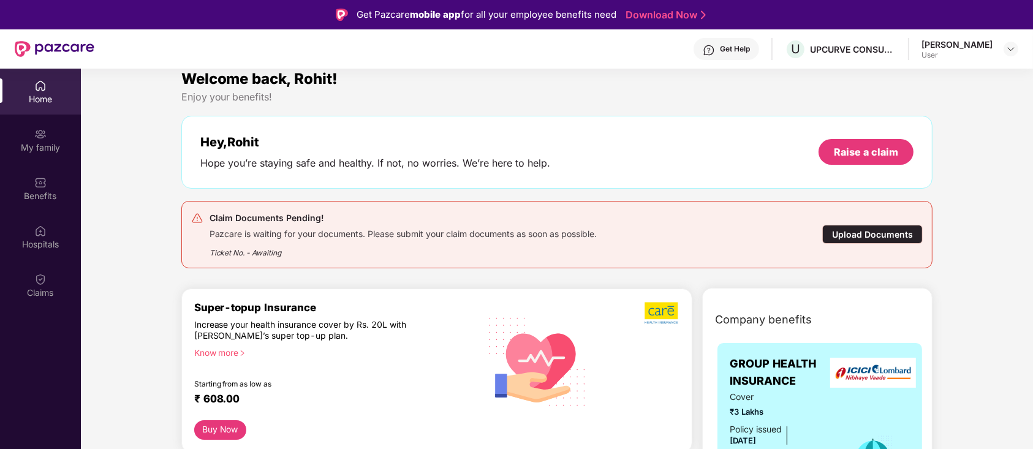
scroll to position [11, 0]
click at [774, 240] on div "Upload Documents" at bounding box center [872, 234] width 100 height 19
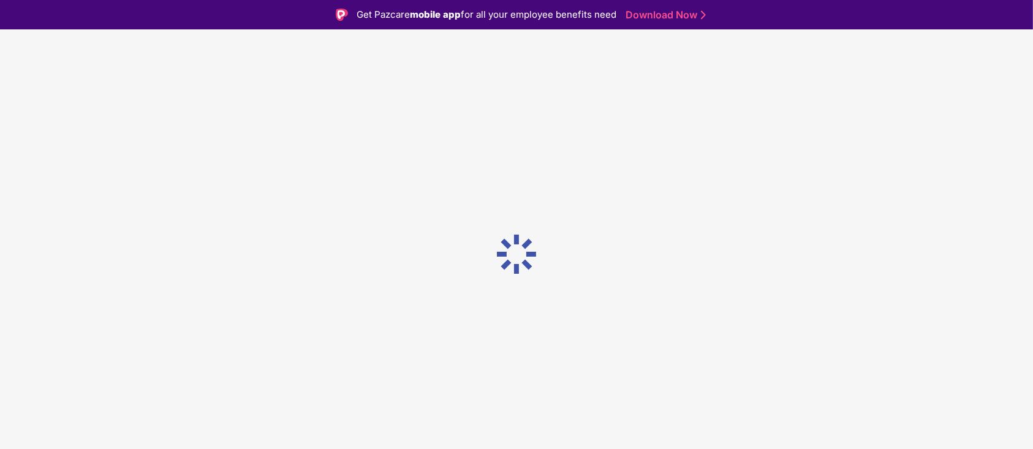
scroll to position [0, 0]
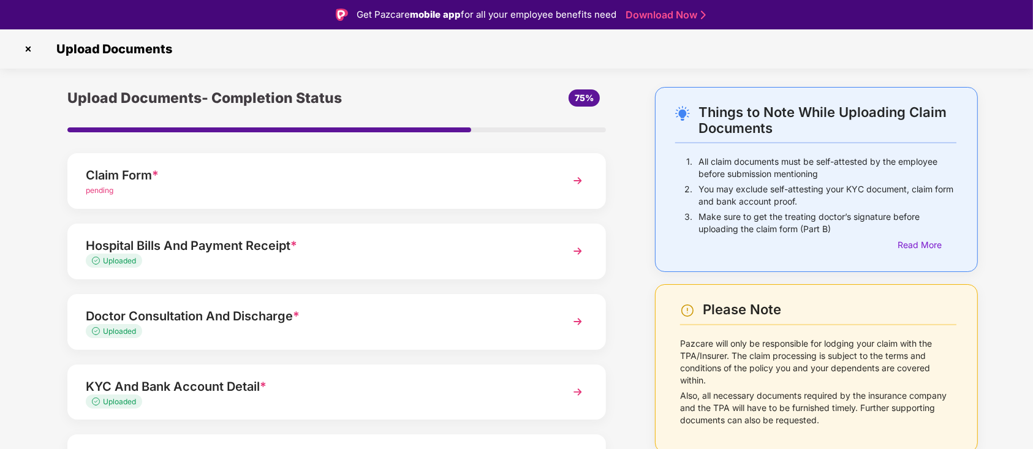
click at [555, 228] on div "Hospital Bills And Payment Receipt * Uploaded" at bounding box center [336, 252] width 539 height 56
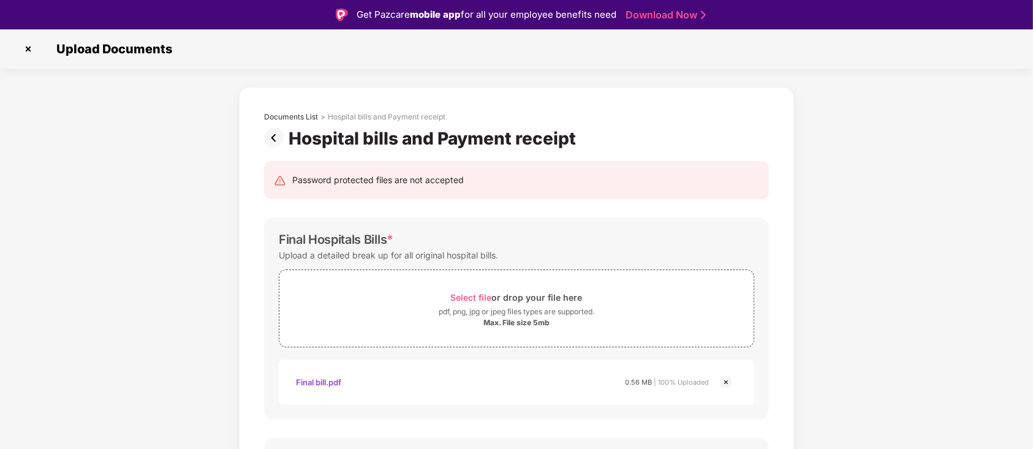
click at [30, 48] on img at bounding box center [28, 49] width 20 height 20
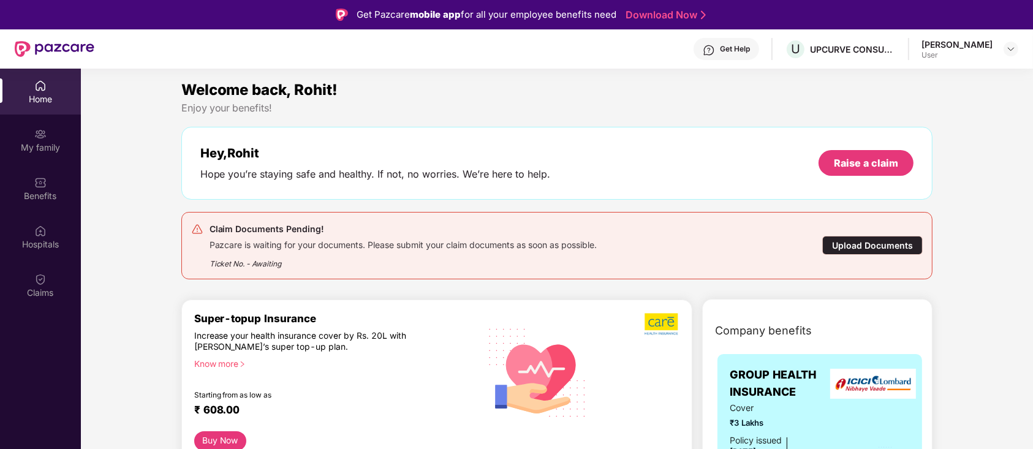
click at [881, 249] on div "Upload Documents" at bounding box center [872, 245] width 100 height 19
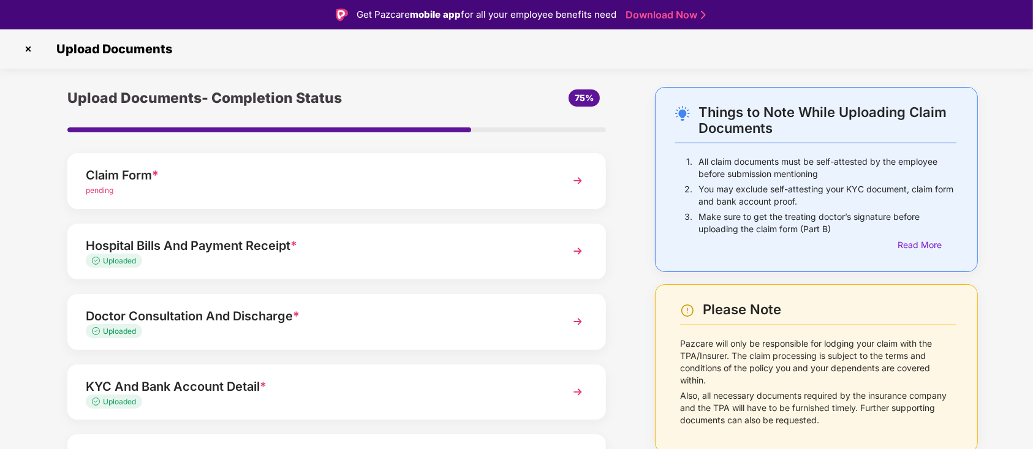
click at [450, 176] on div "Claim Form *" at bounding box center [316, 175] width 460 height 20
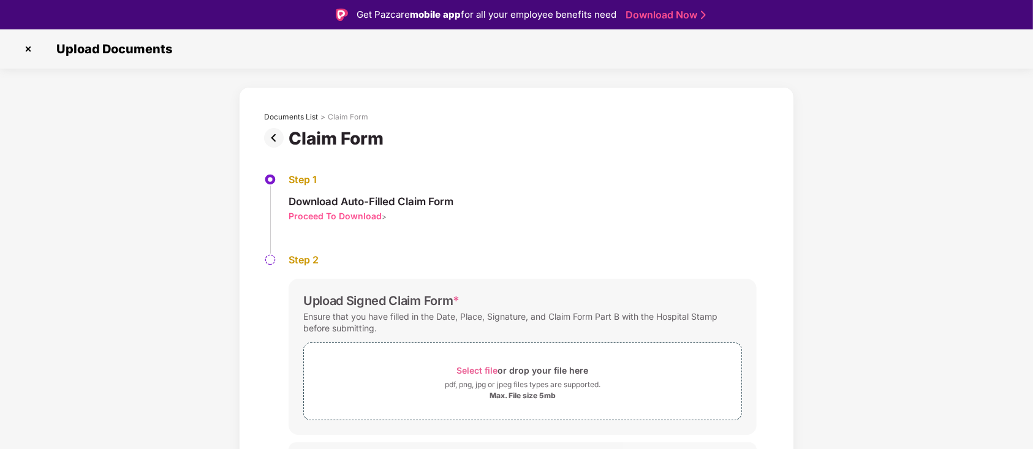
scroll to position [24, 0]
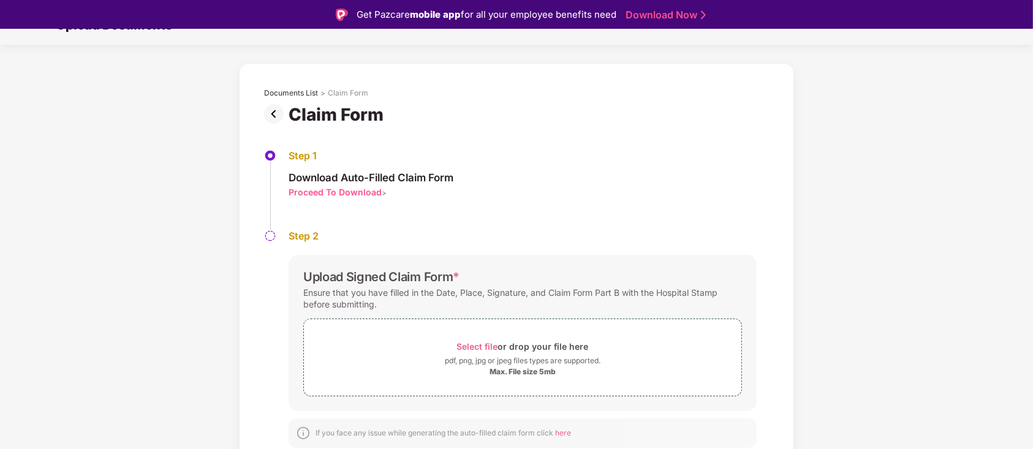
click at [365, 192] on div "Proceed To Download" at bounding box center [335, 192] width 93 height 12
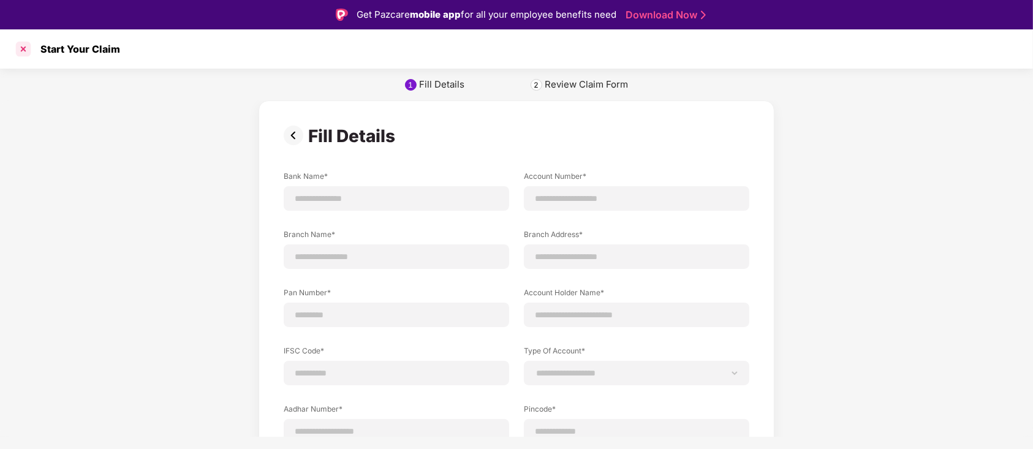
click at [25, 51] on div at bounding box center [23, 49] width 20 height 20
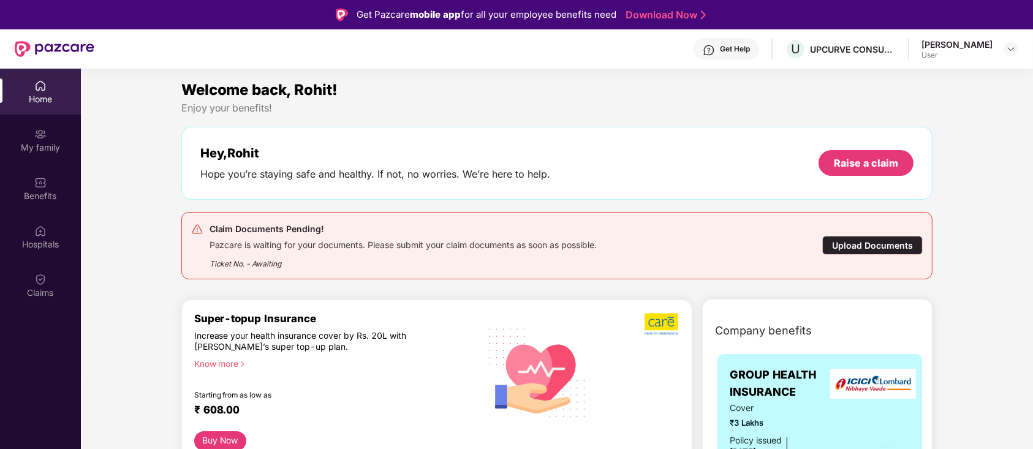
click at [843, 238] on div "Upload Documents" at bounding box center [872, 245] width 100 height 19
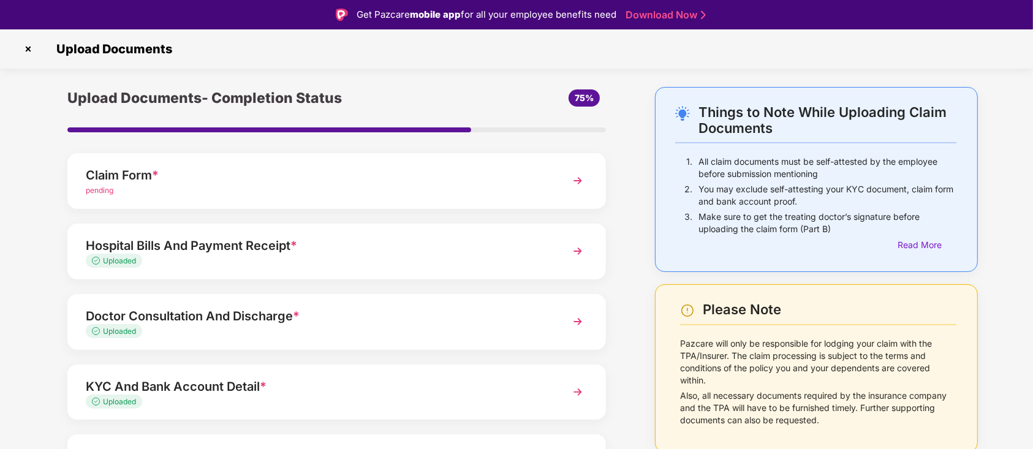
click at [330, 181] on div "Claim Form *" at bounding box center [316, 175] width 460 height 20
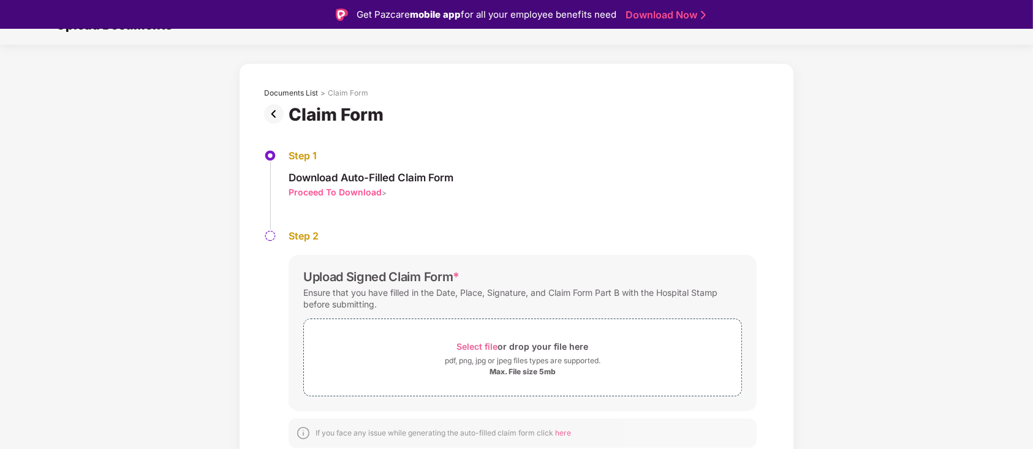
scroll to position [29, 0]
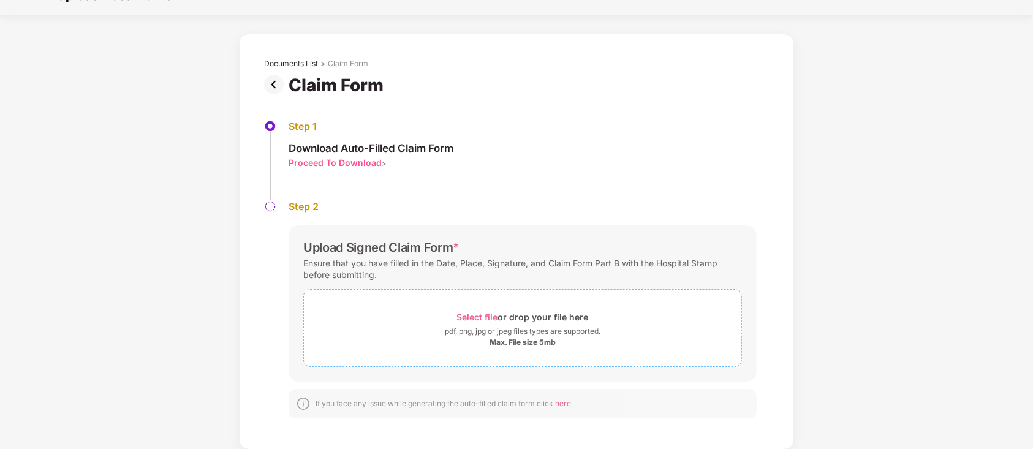
click at [479, 316] on span "Select file" at bounding box center [477, 317] width 41 height 10
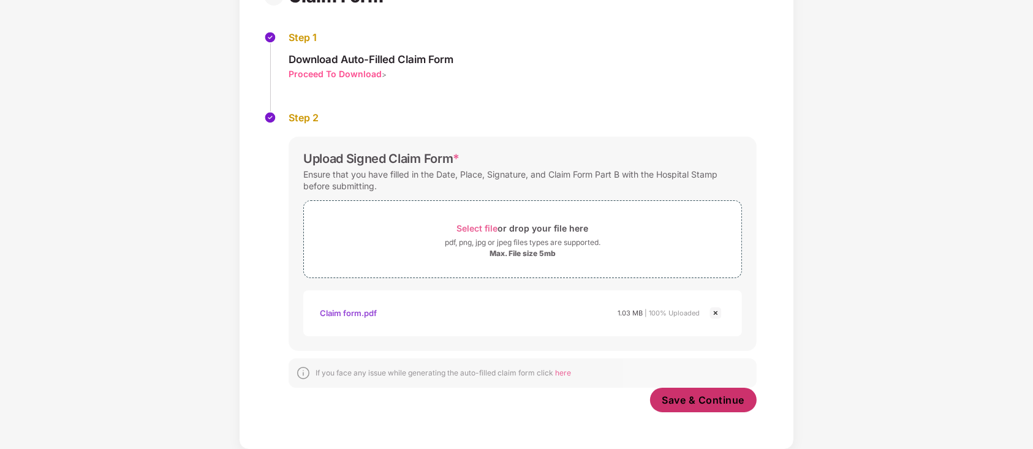
click at [677, 396] on span "Save & Continue" at bounding box center [703, 399] width 83 height 13
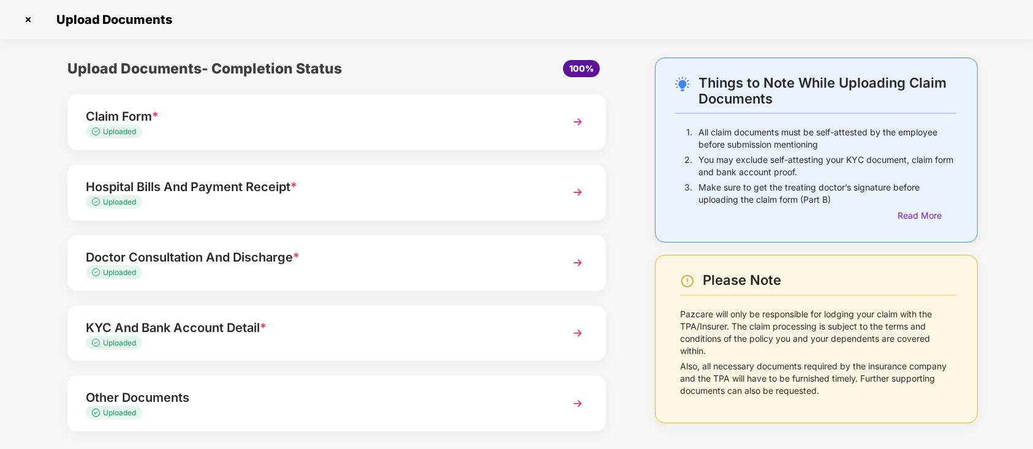
scroll to position [58, 0]
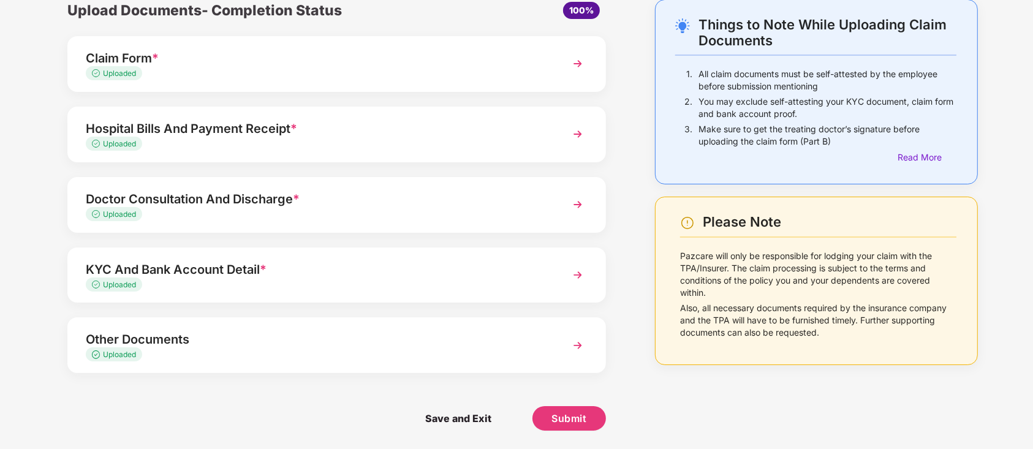
click at [528, 213] on div "Uploaded" at bounding box center [316, 215] width 460 height 12
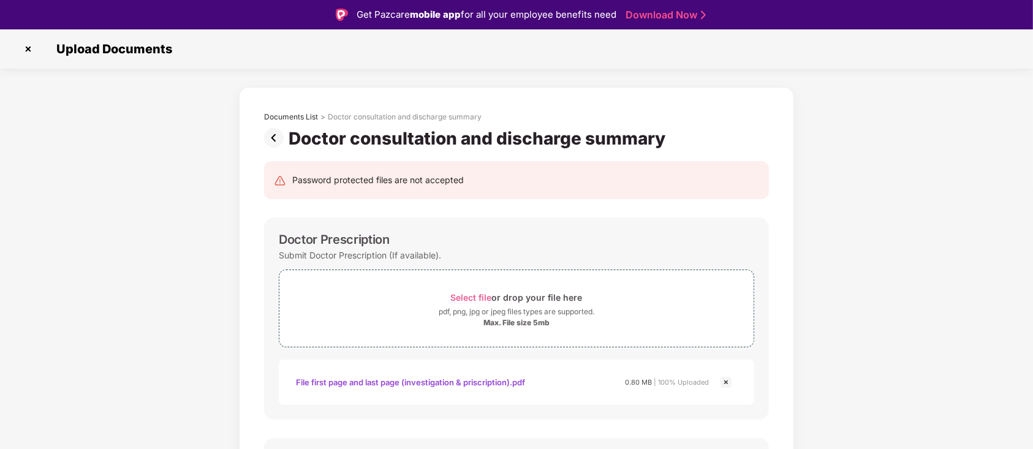
click at [271, 137] on img at bounding box center [276, 138] width 25 height 20
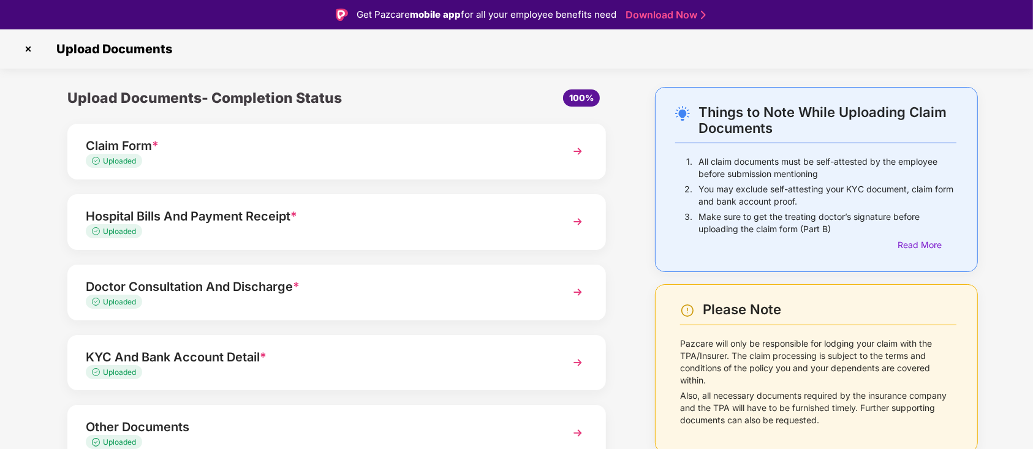
click at [290, 302] on div "Uploaded" at bounding box center [316, 303] width 460 height 12
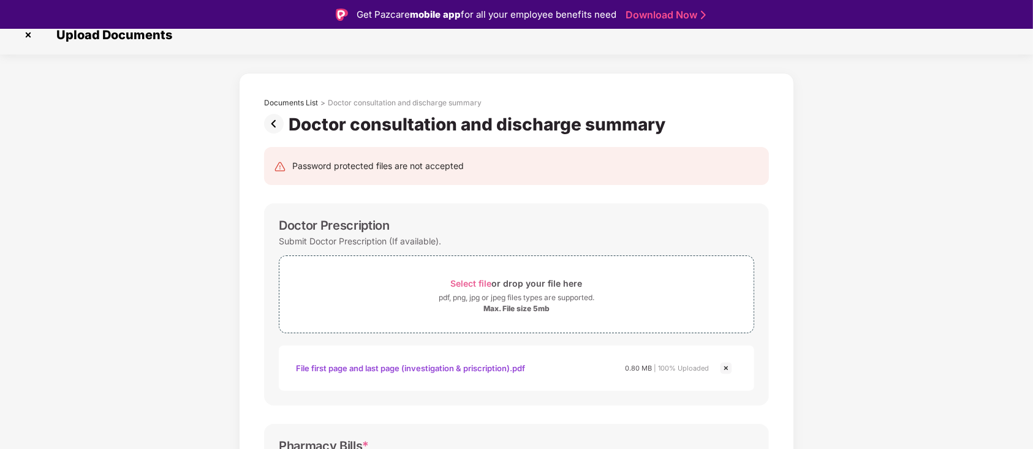
scroll to position [13, 0]
click at [474, 287] on span "Select file" at bounding box center [471, 284] width 41 height 10
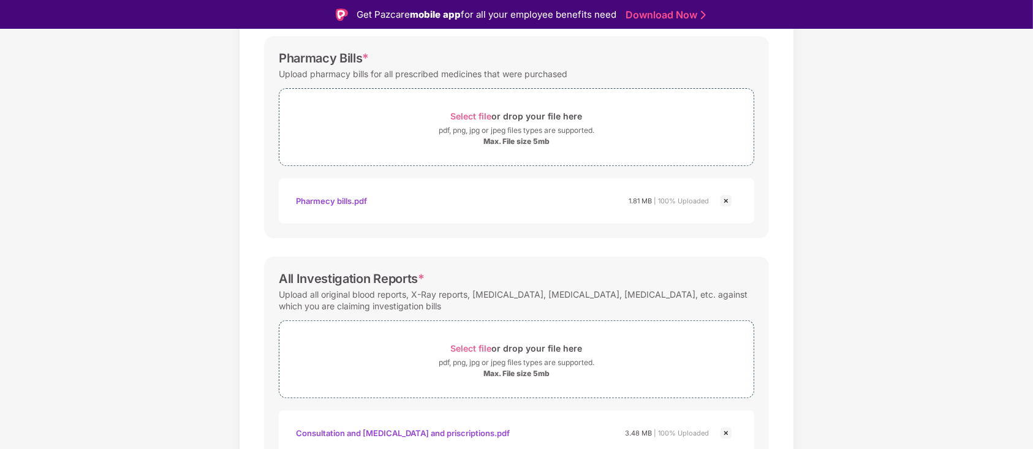
scroll to position [461, 0]
click at [469, 116] on span "Select file" at bounding box center [471, 115] width 41 height 10
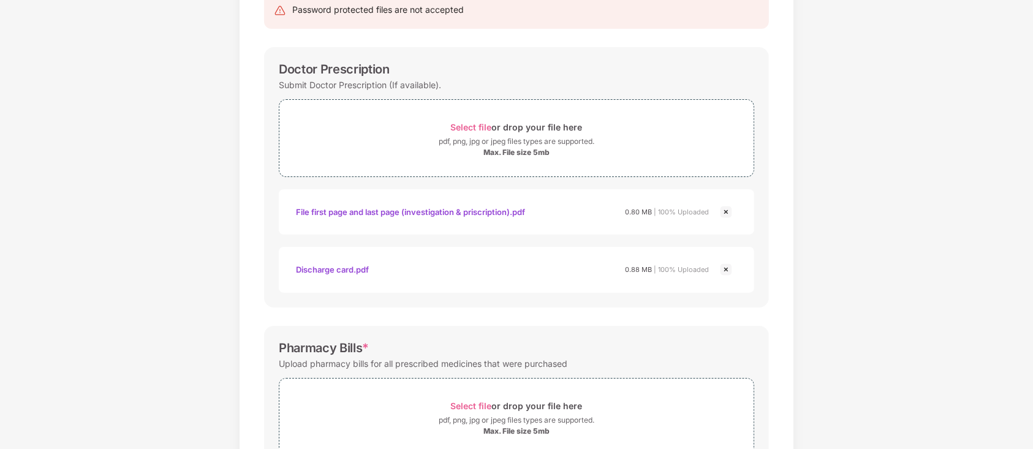
scroll to position [0, 0]
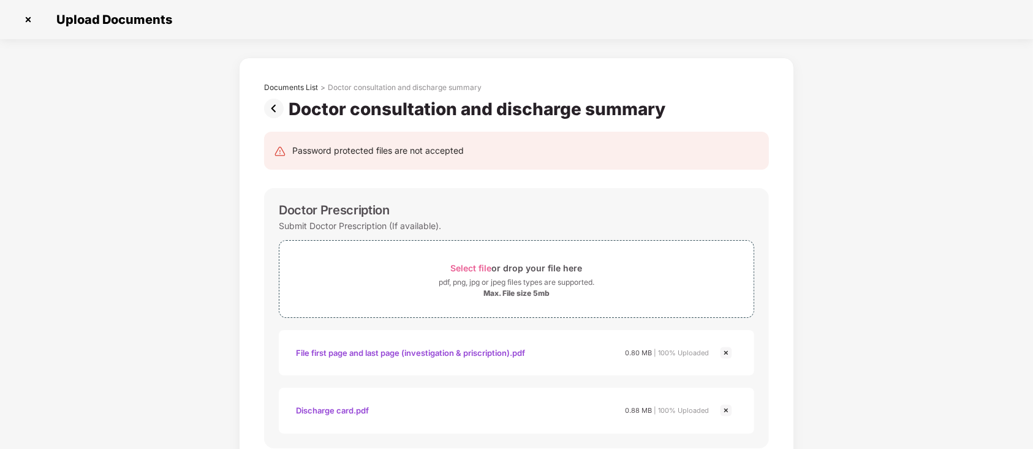
click at [273, 108] on img at bounding box center [276, 109] width 25 height 20
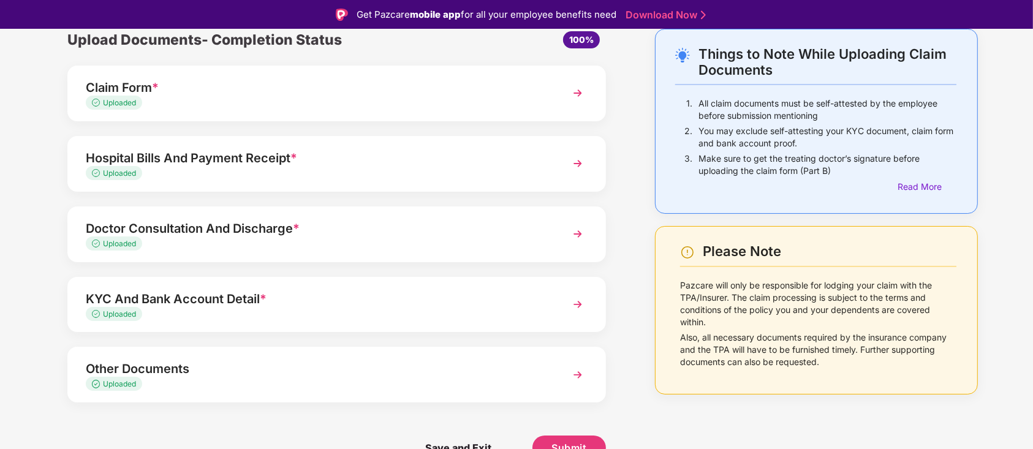
click at [578, 165] on img at bounding box center [578, 164] width 22 height 22
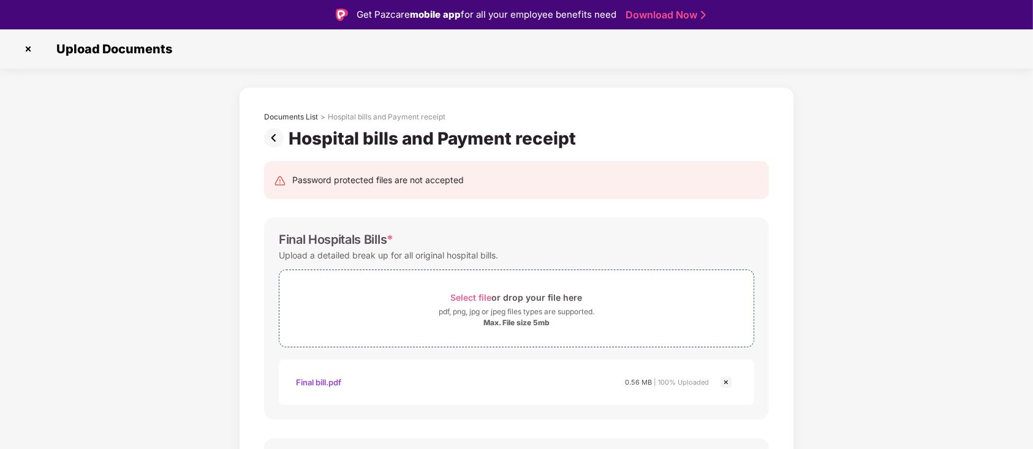
click at [271, 132] on img at bounding box center [276, 138] width 25 height 20
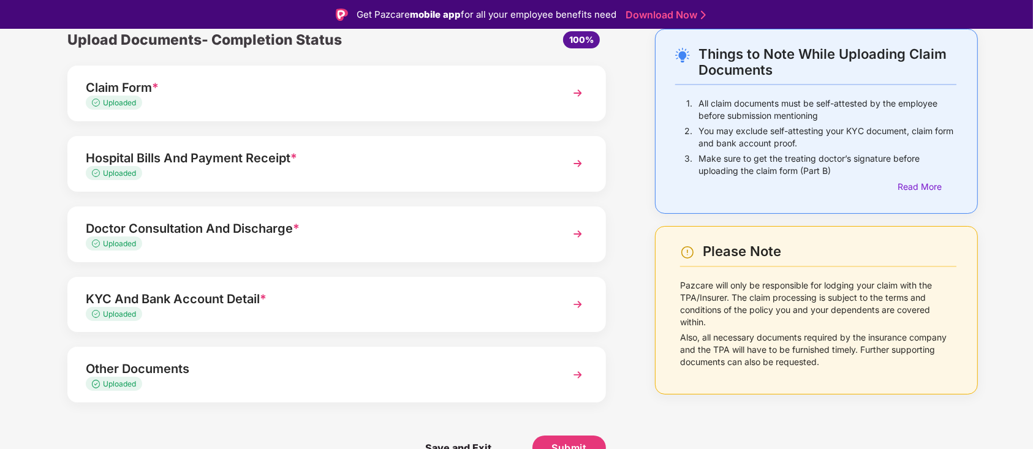
click at [577, 377] on img at bounding box center [578, 375] width 22 height 22
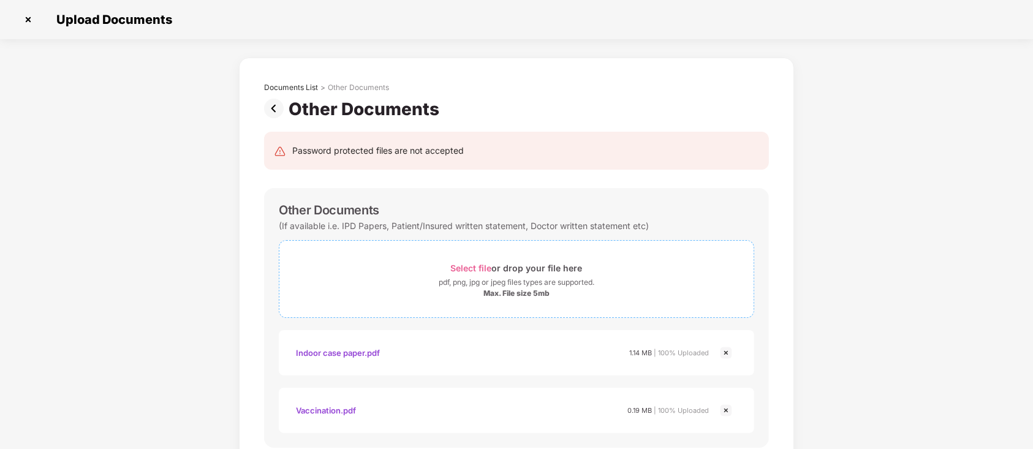
click at [480, 270] on span "Select file" at bounding box center [471, 268] width 41 height 10
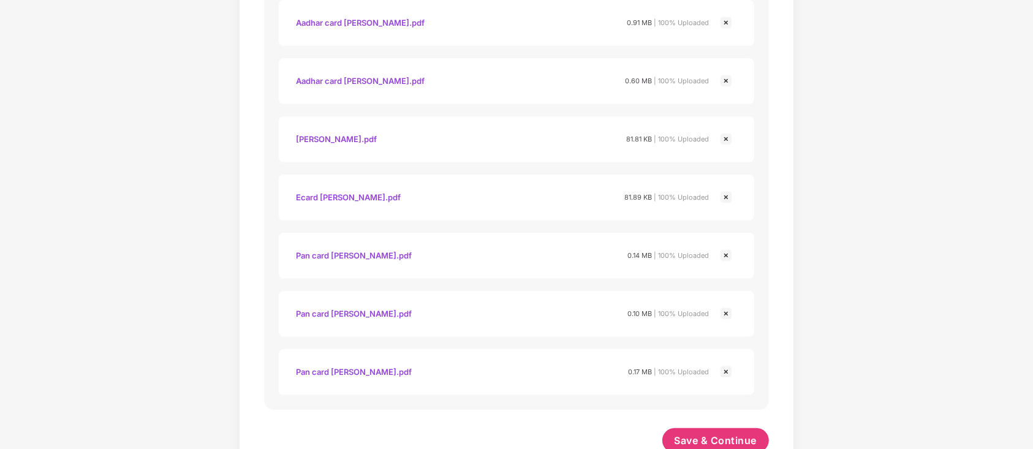
scroll to position [480, 0]
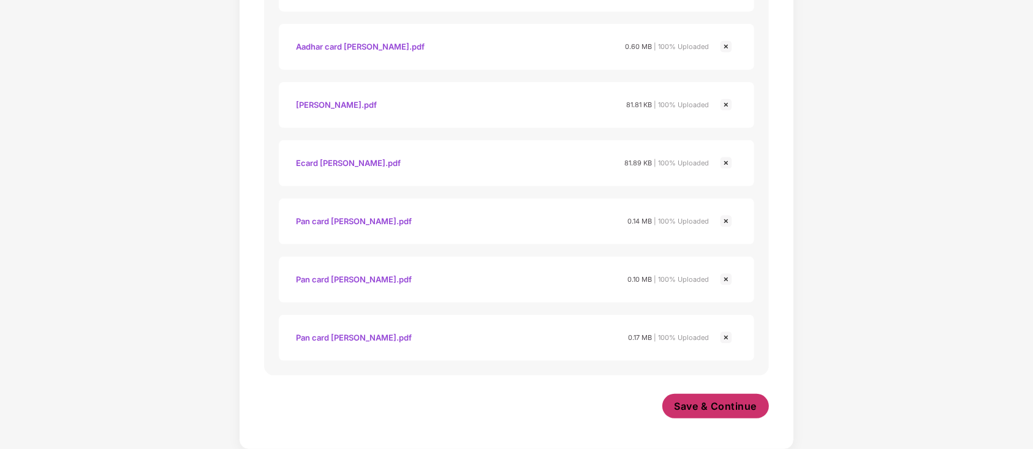
click at [697, 398] on button "Save & Continue" at bounding box center [715, 406] width 107 height 25
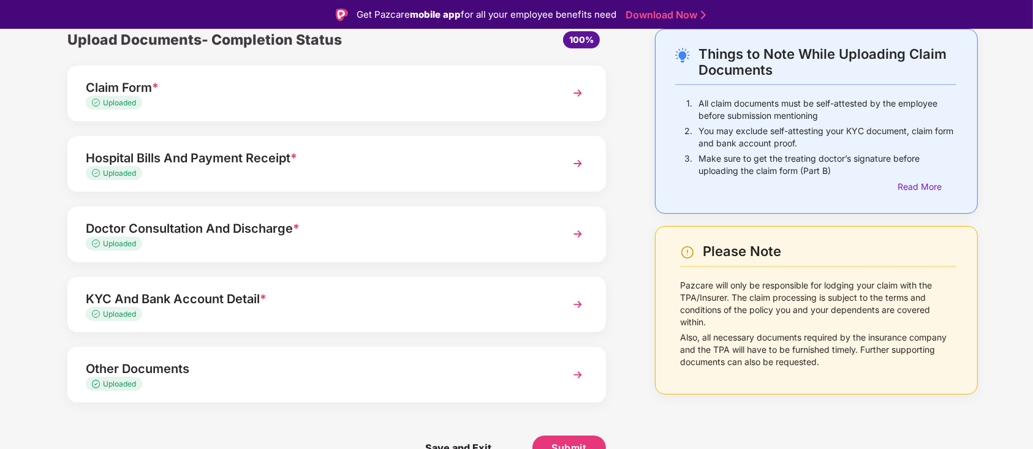
scroll to position [29, 0]
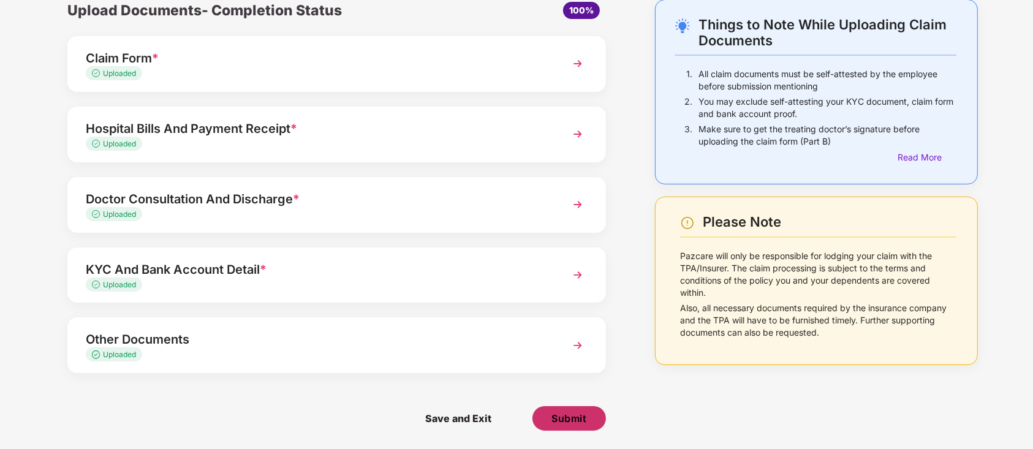
click at [571, 415] on span "Submit" at bounding box center [568, 418] width 35 height 13
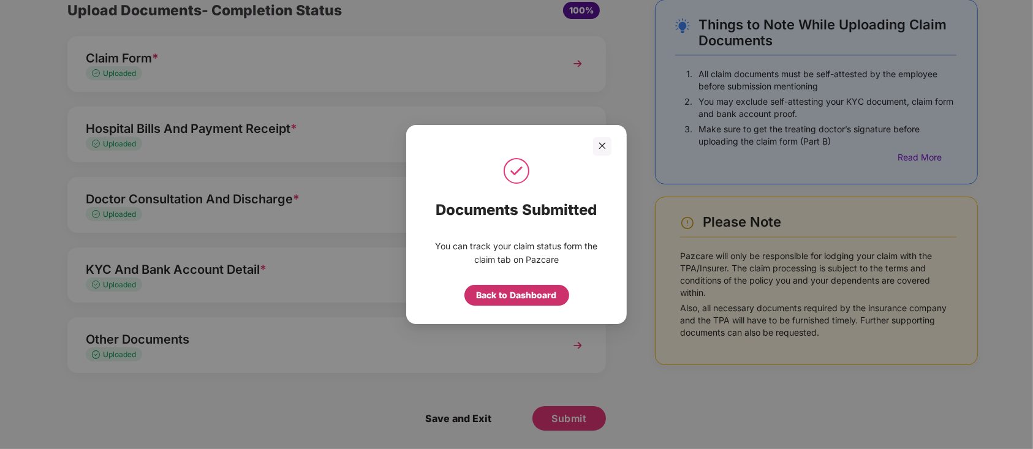
click at [529, 292] on div "Back to Dashboard" at bounding box center [517, 295] width 80 height 13
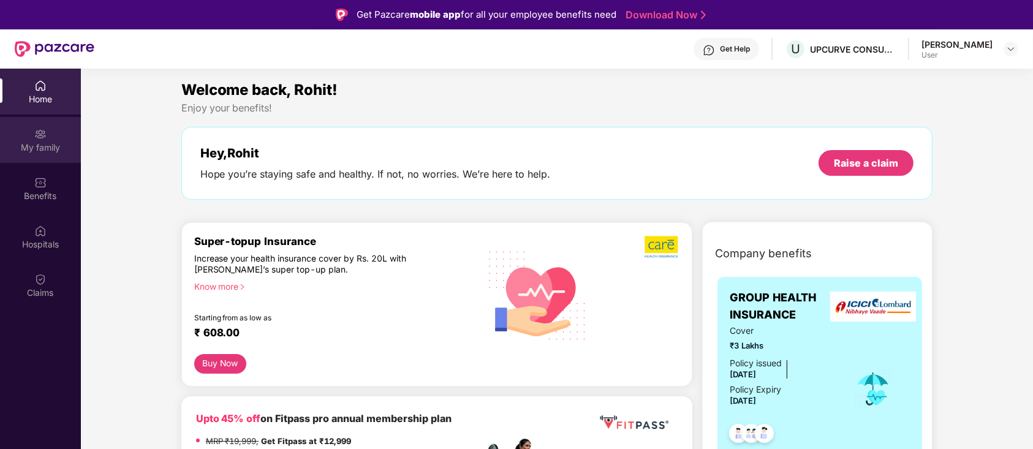
click at [48, 134] on div "My family" at bounding box center [40, 140] width 81 height 46
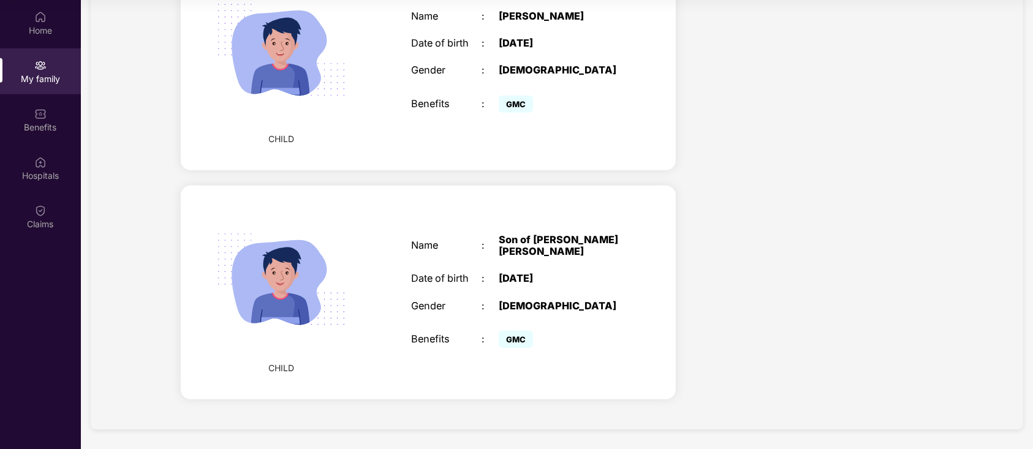
scroll to position [642, 0]
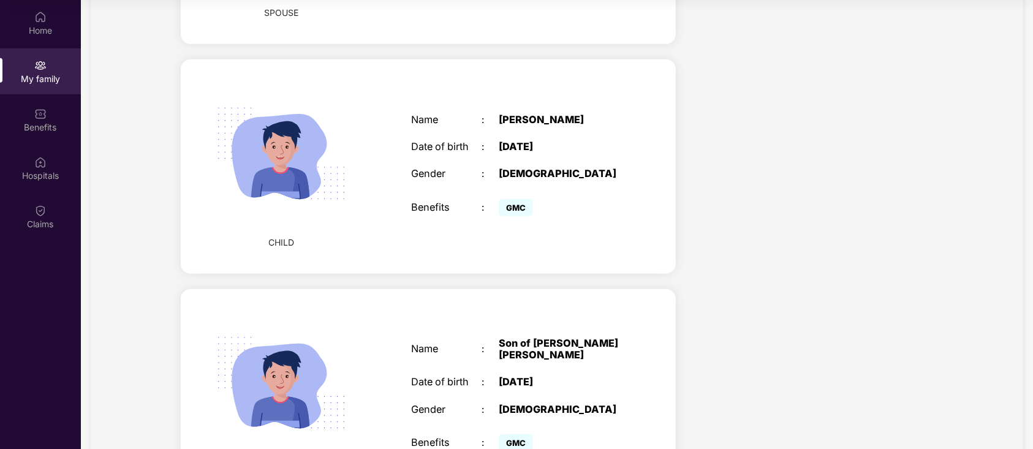
click at [528, 354] on div "Son of ROHIT KUMAR GUPTA Priyanka Gupta" at bounding box center [560, 350] width 123 height 24
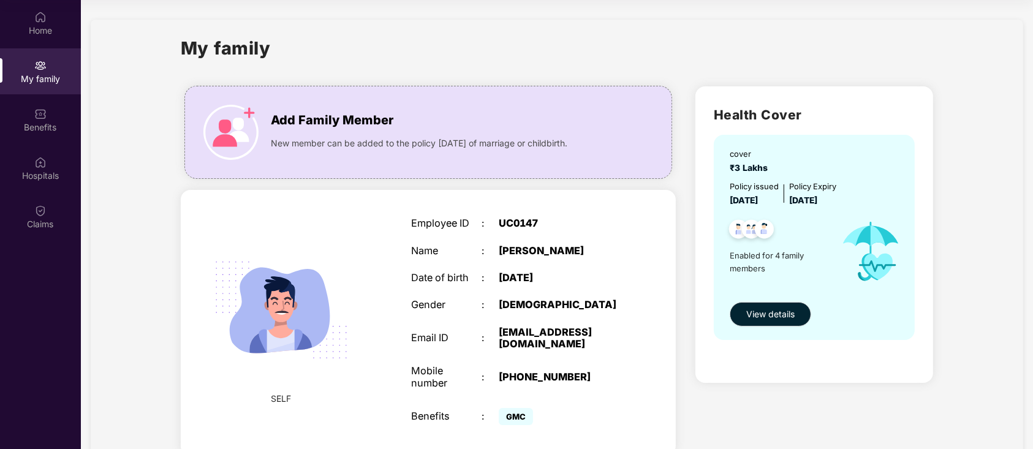
scroll to position [0, 0]
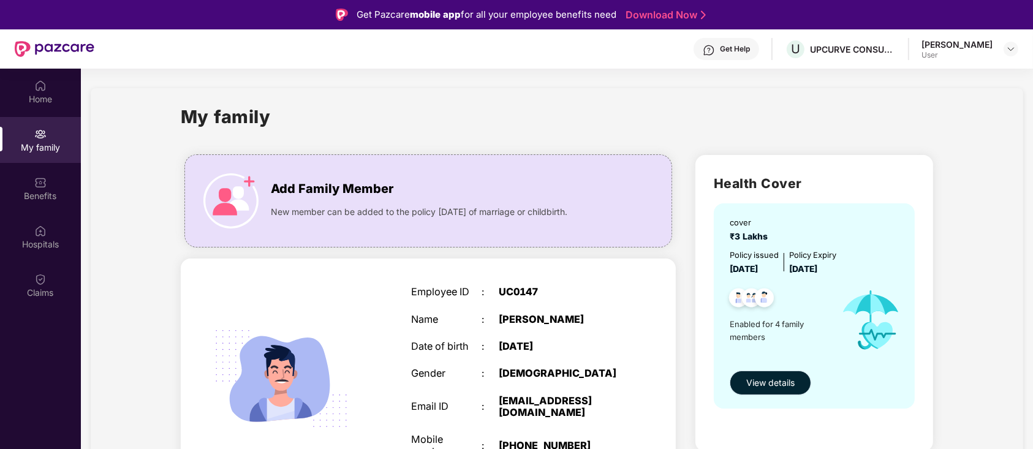
click at [740, 390] on button "View details" at bounding box center [770, 383] width 81 height 25
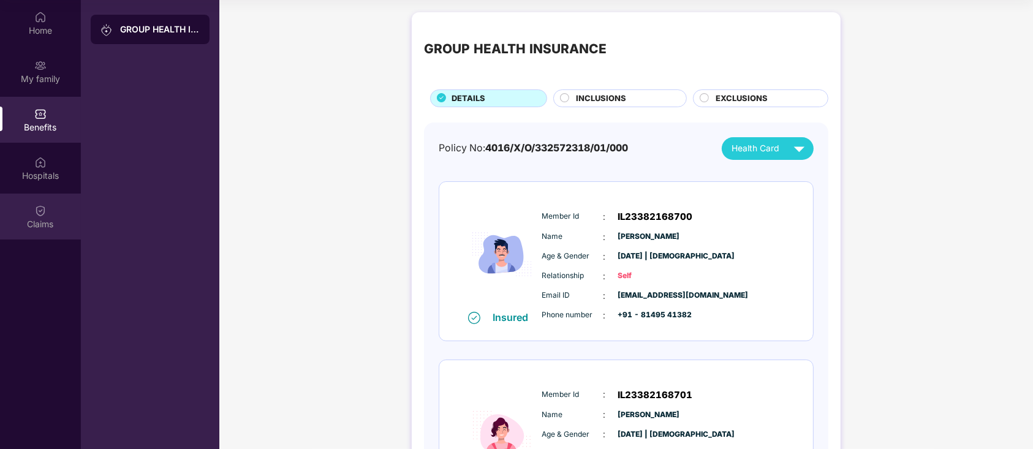
click at [32, 208] on div "Claims" at bounding box center [40, 217] width 81 height 46
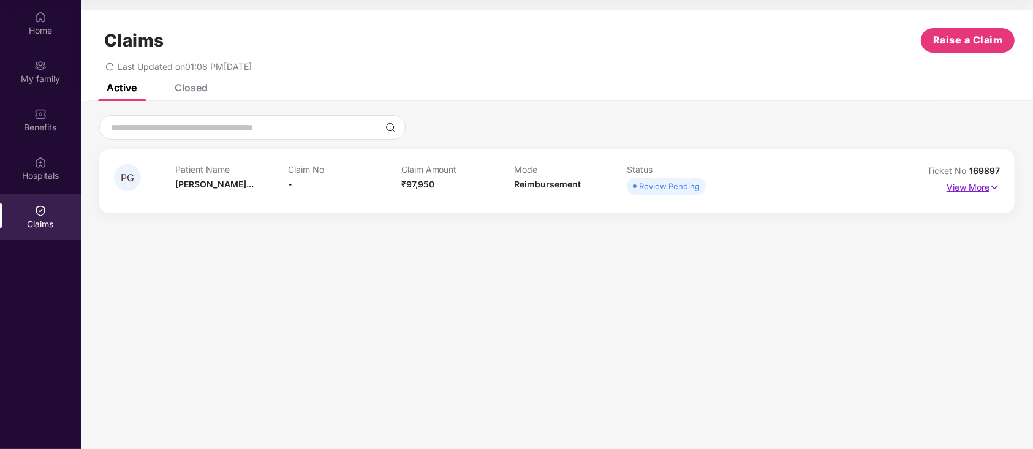
click at [980, 194] on p "View More" at bounding box center [973, 186] width 53 height 17
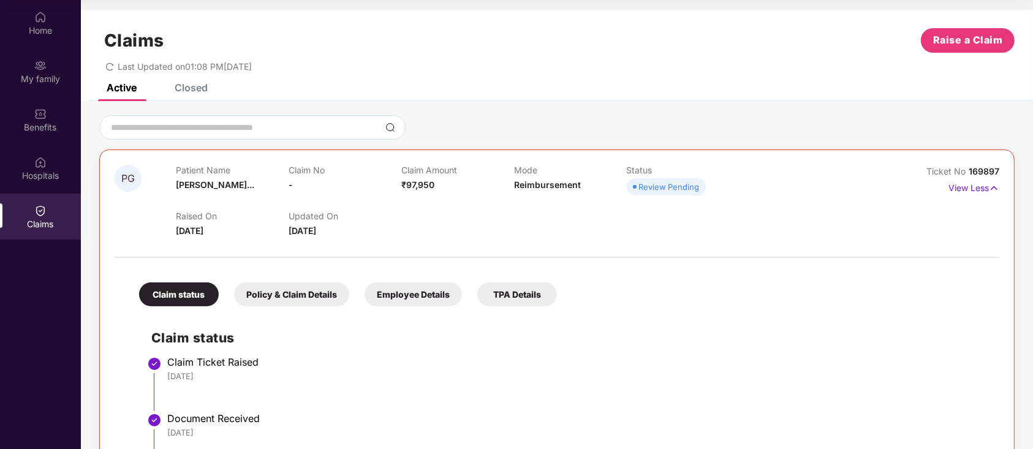
scroll to position [80, 0]
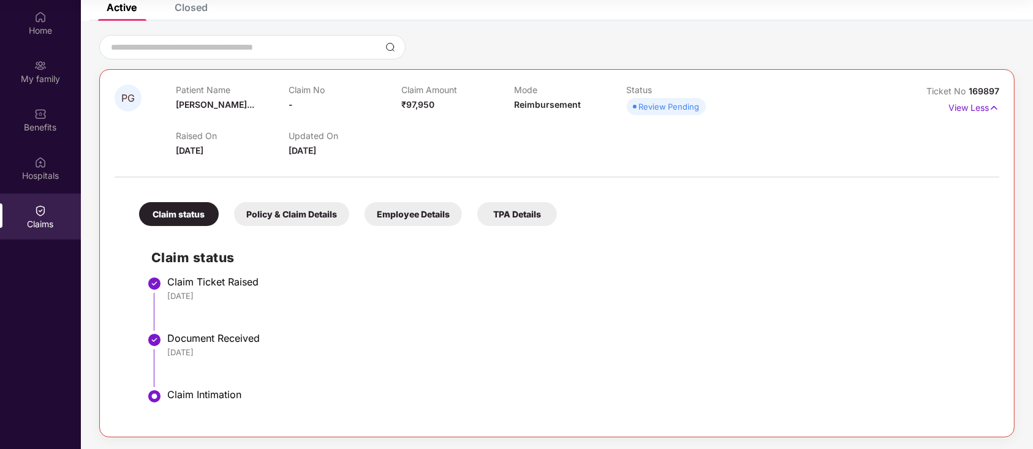
click at [322, 208] on div "Policy & Claim Details" at bounding box center [291, 214] width 115 height 24
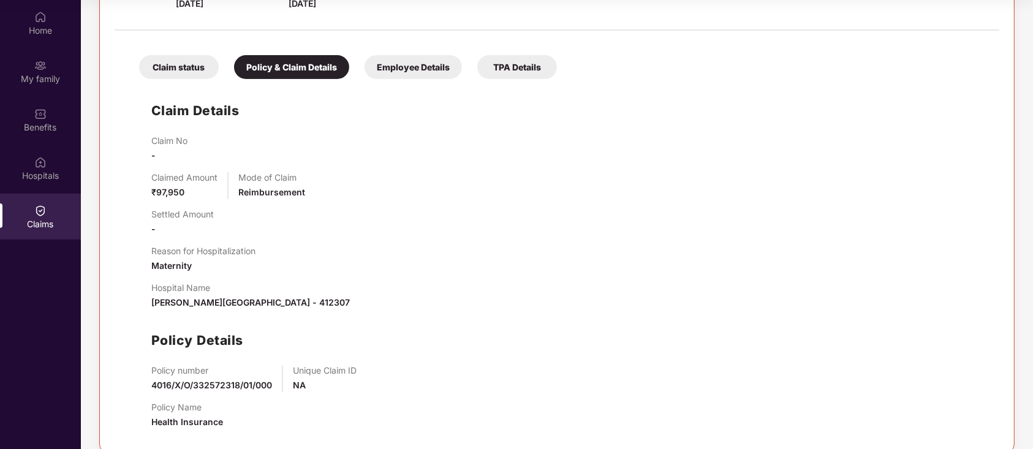
scroll to position [244, 0]
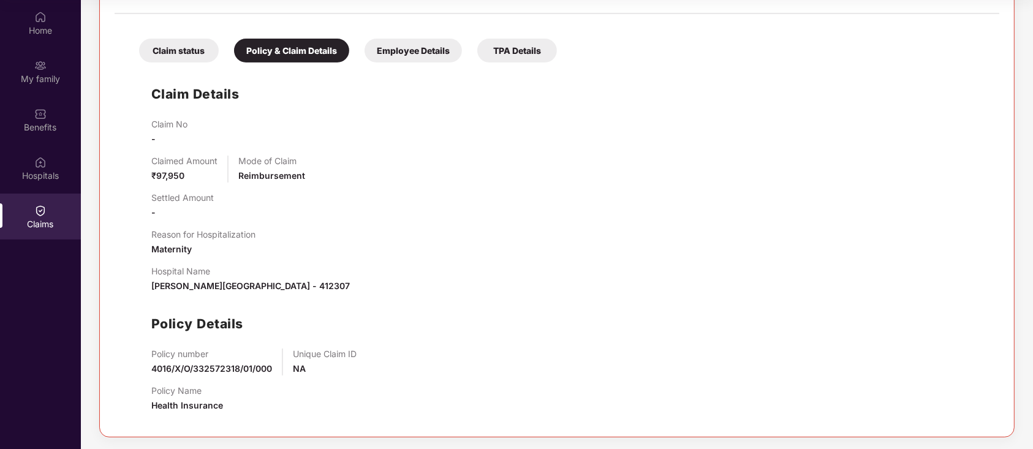
click at [417, 55] on div "Employee Details" at bounding box center [413, 51] width 97 height 24
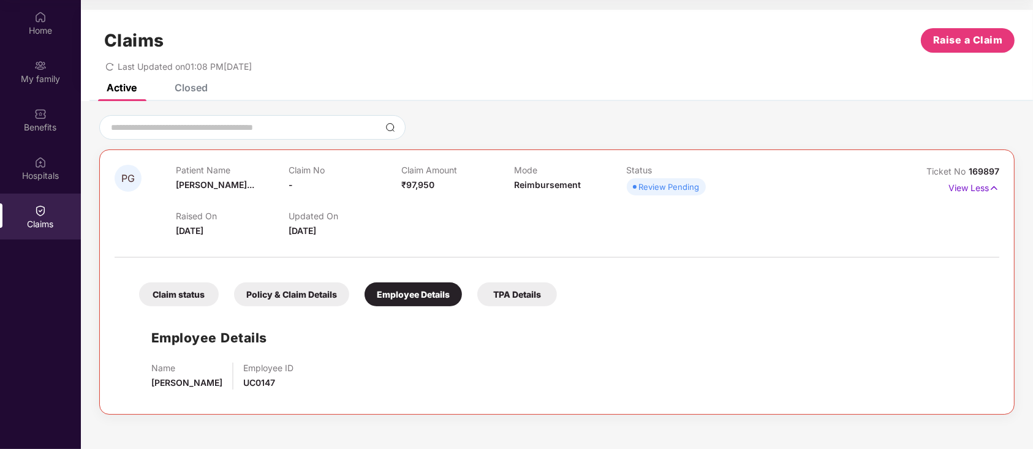
click at [197, 287] on div "Claim status" at bounding box center [179, 294] width 80 height 24
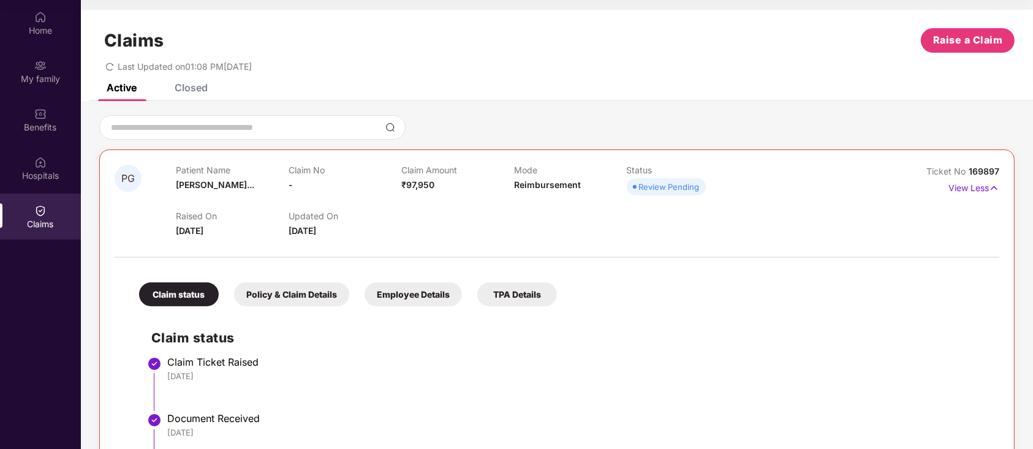
scroll to position [80, 0]
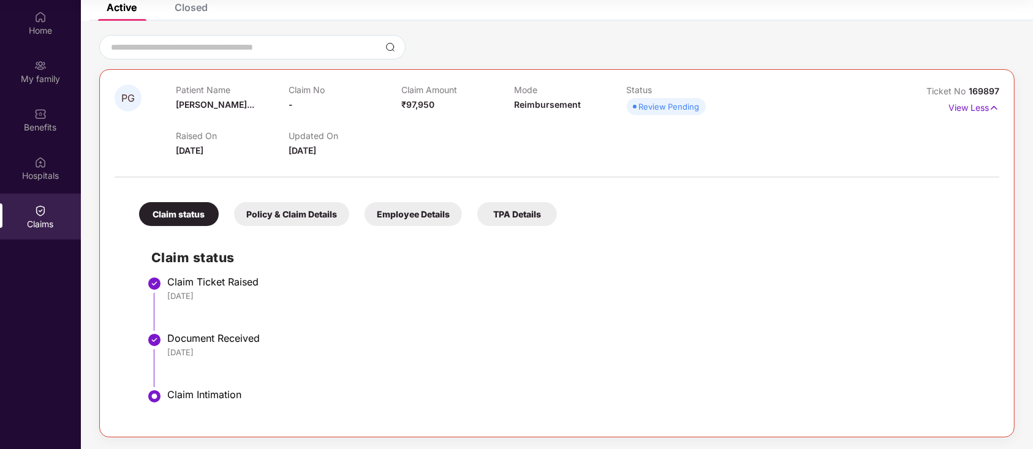
click at [289, 214] on div "Policy & Claim Details" at bounding box center [291, 214] width 115 height 24
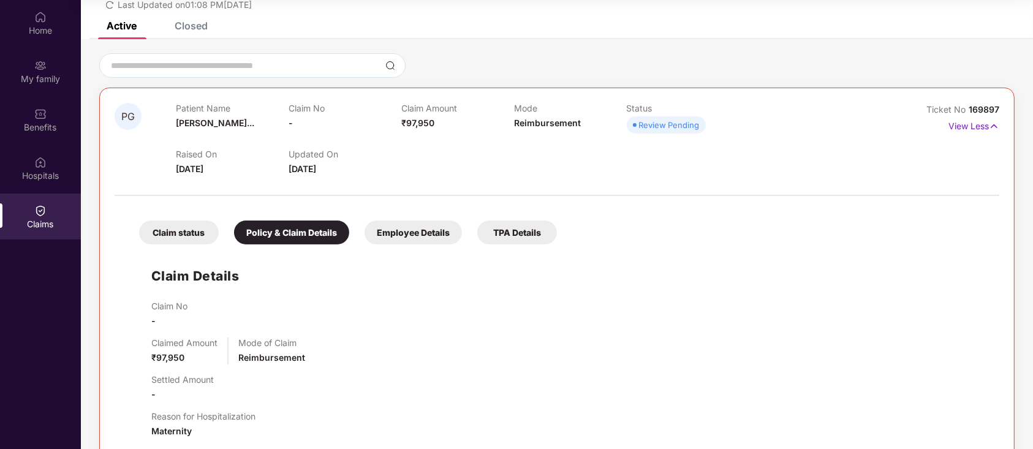
scroll to position [34, 0]
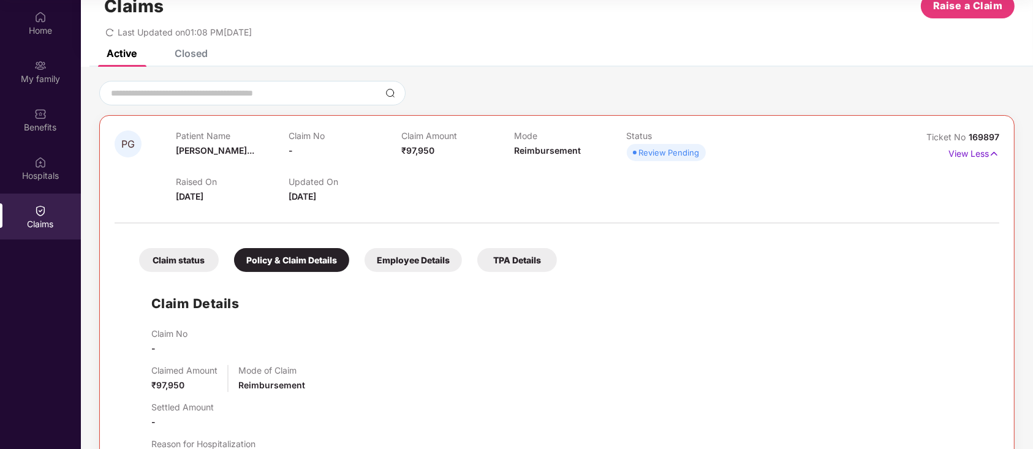
click at [407, 260] on div "Employee Details" at bounding box center [413, 260] width 97 height 24
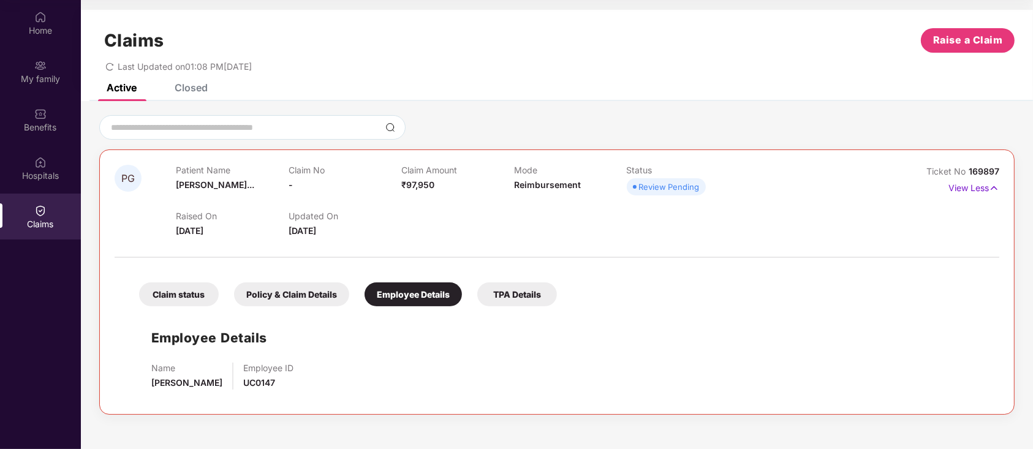
click at [532, 289] on div "TPA Details" at bounding box center [517, 294] width 80 height 24
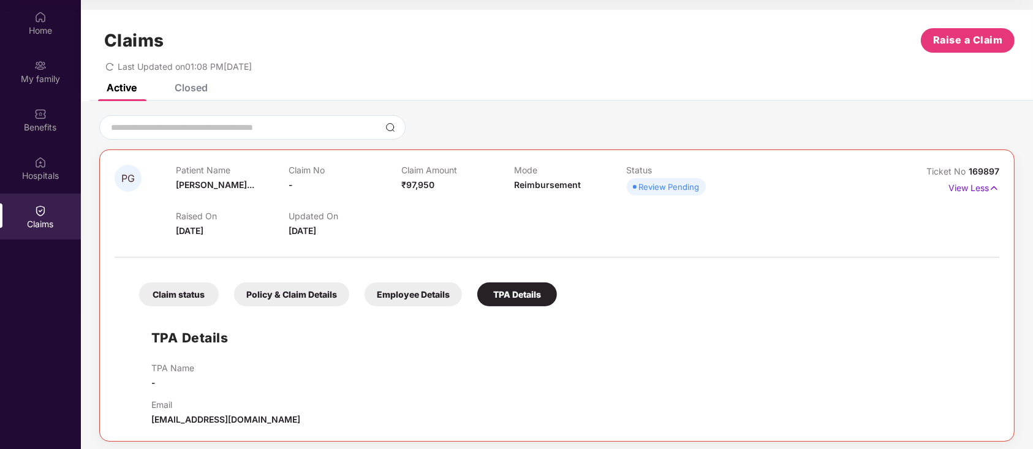
scroll to position [5, 0]
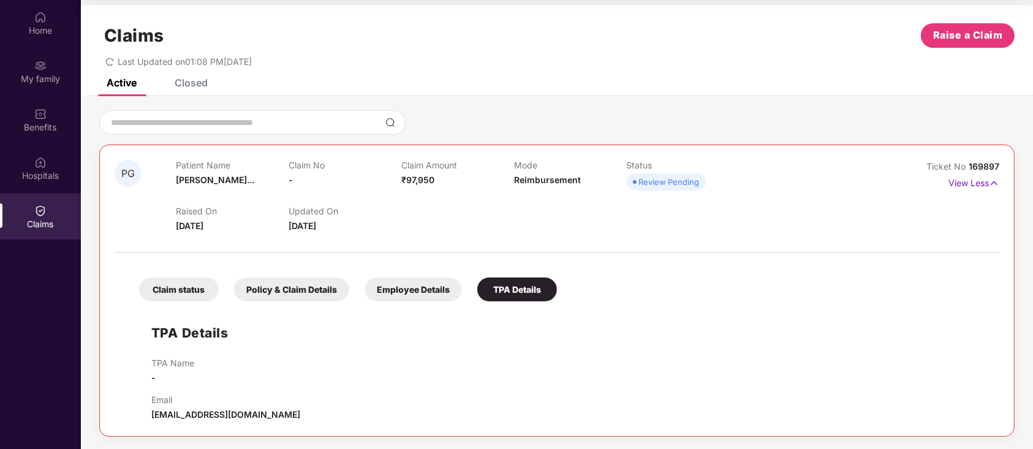
click at [216, 104] on div "PG Patient Name Priyanka Gupt... Claim No - Claim Amount ₹97,950 Mode Reimburse…" at bounding box center [557, 272] width 952 height 353
click at [193, 85] on div "Closed" at bounding box center [191, 83] width 33 height 12
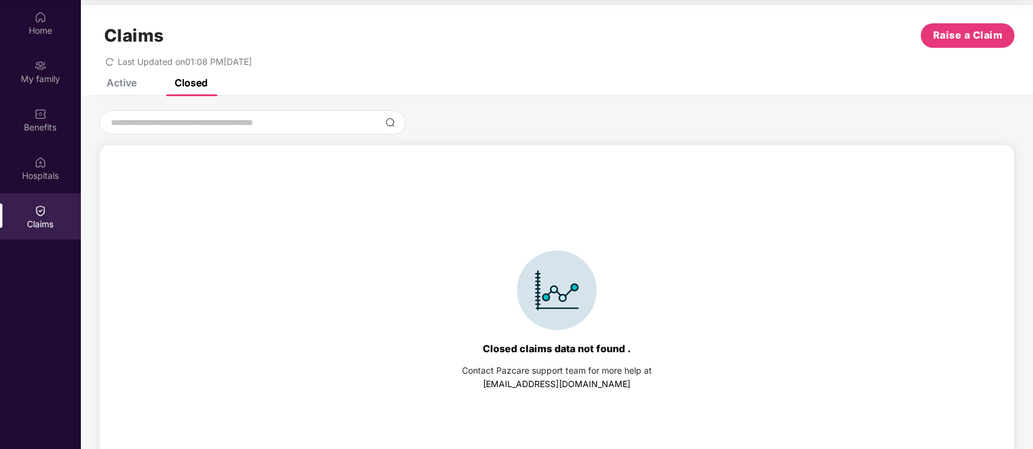
click at [123, 81] on div "Active" at bounding box center [122, 83] width 30 height 12
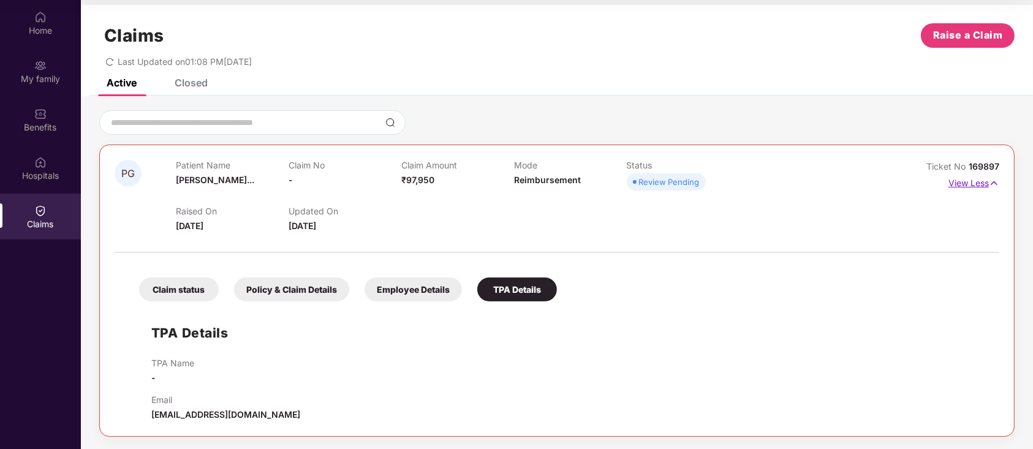
click at [983, 183] on p "View Less" at bounding box center [974, 181] width 51 height 17
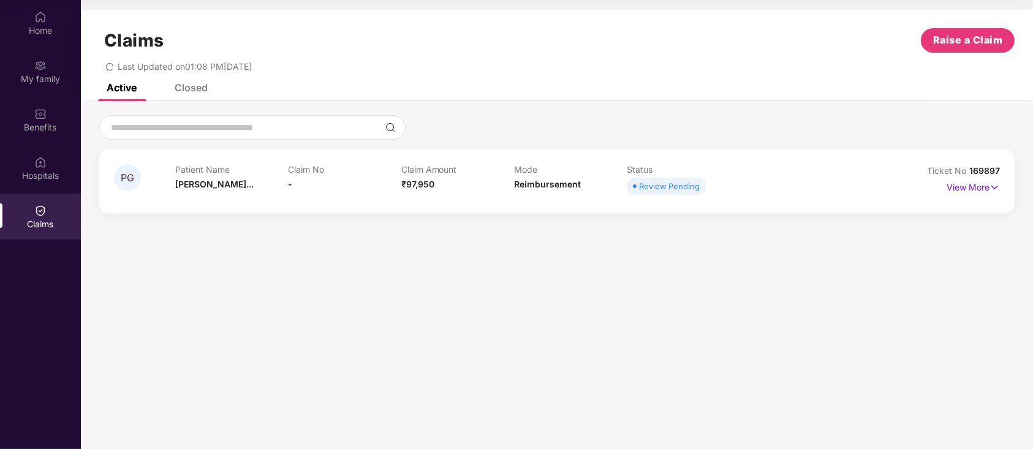
click at [977, 162] on div "PG Patient Name Priyanka Gupt... Claim No - Claim Amount ₹97,950 Mode Reimburse…" at bounding box center [556, 182] width 915 height 64
click at [39, 29] on div "Home" at bounding box center [40, 31] width 81 height 12
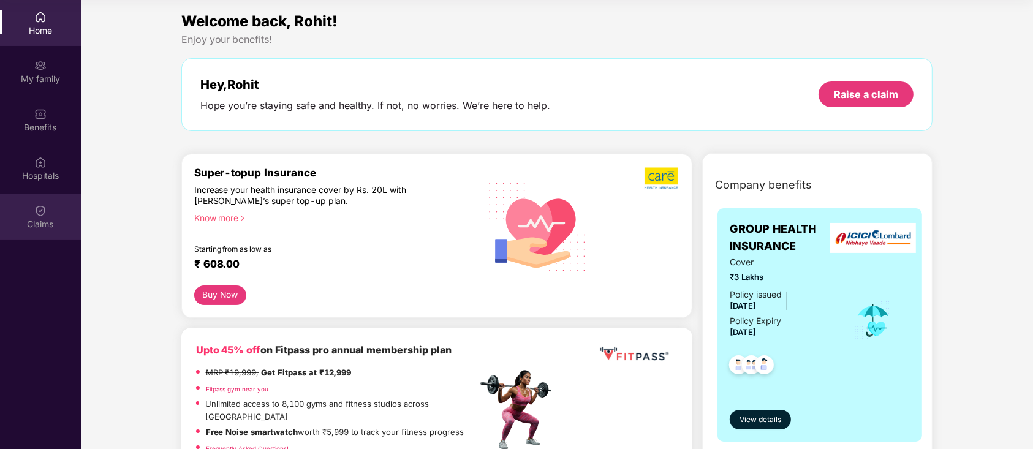
click at [49, 213] on div "Claims" at bounding box center [40, 217] width 81 height 46
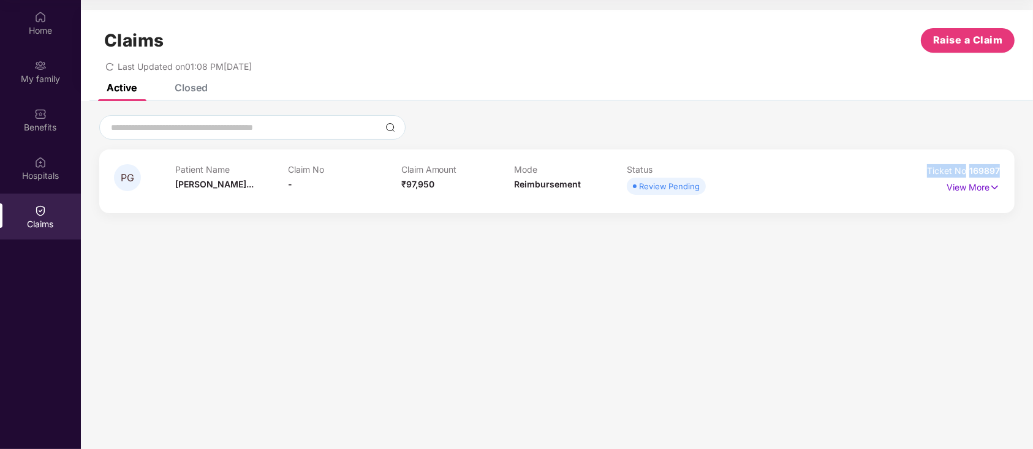
drag, startPoint x: 924, startPoint y: 161, endPoint x: 1012, endPoint y: 170, distance: 88.1
click at [1012, 170] on div "PG Patient Name Priyanka Gupt... Claim No - Claim Amount ₹97,950 Mode Reimburse…" at bounding box center [556, 182] width 915 height 64
copy div "Ticket No 169897"
click at [172, 300] on section "Claims Raise a Claim Last Updated on 01:08 PM, 01 Sep 2025 Active Closed PG Pat…" at bounding box center [557, 224] width 952 height 449
click at [43, 27] on div "Home" at bounding box center [40, 31] width 81 height 12
